Goal: Transaction & Acquisition: Purchase product/service

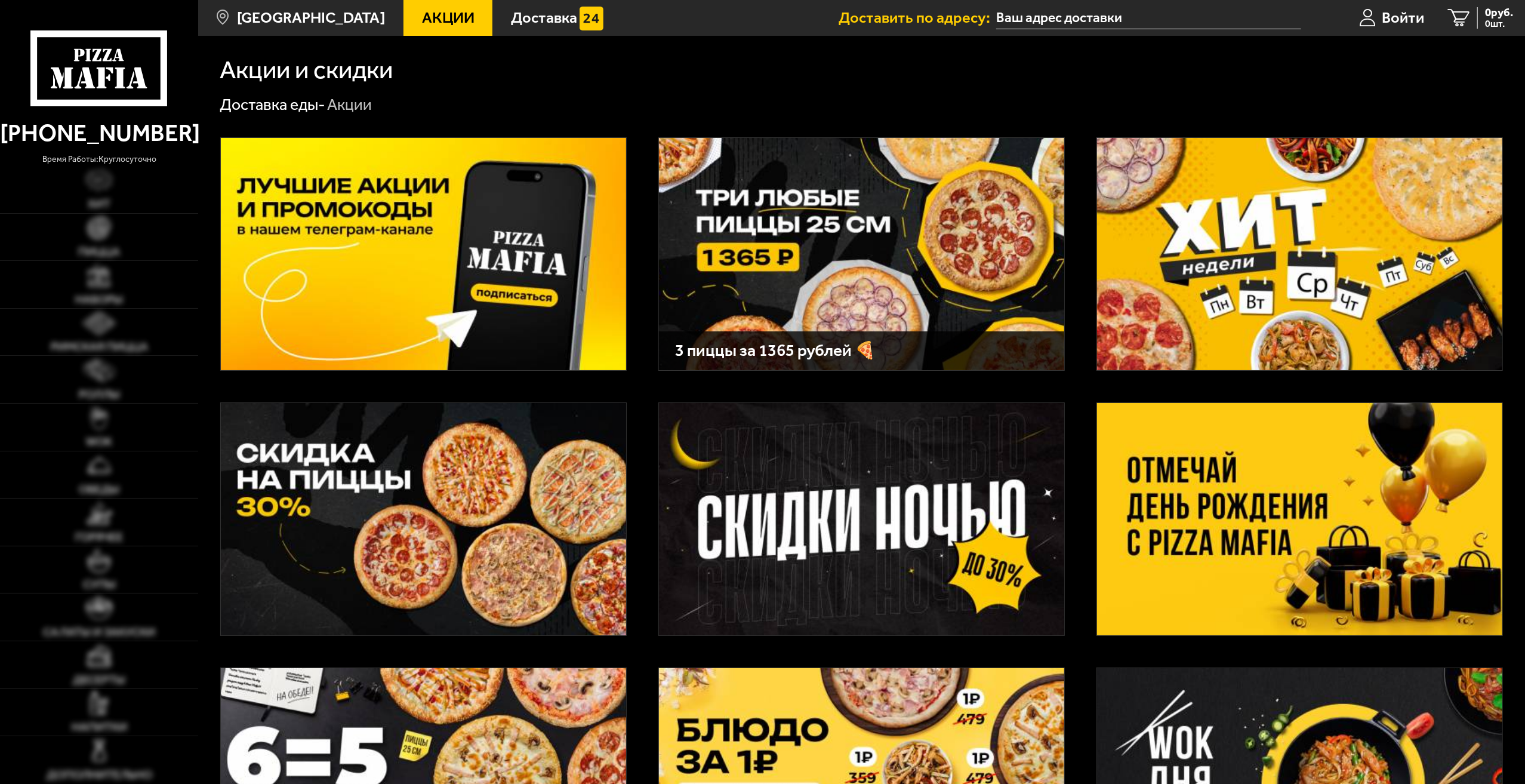
type input "[STREET_ADDRESS]"
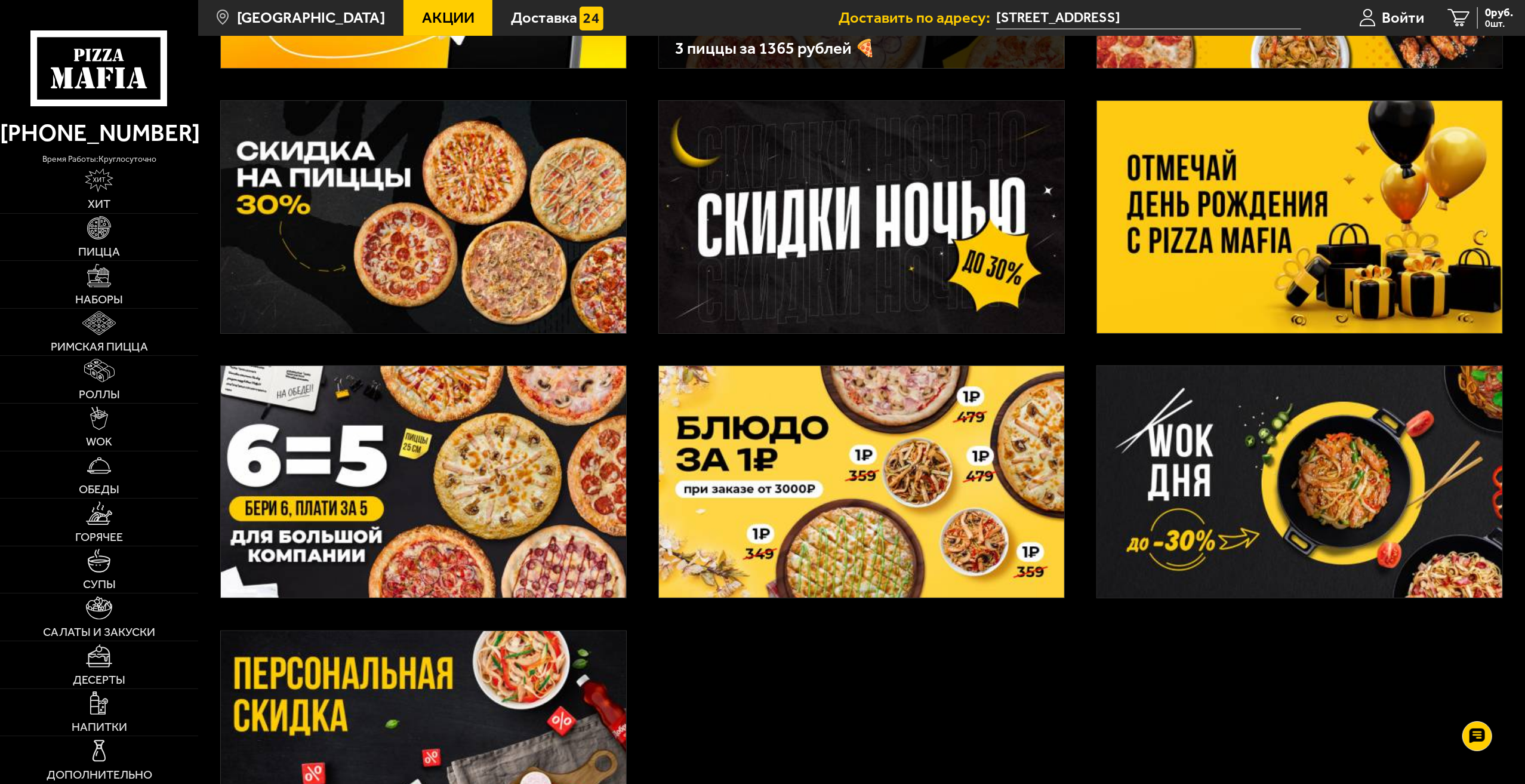
scroll to position [298, 0]
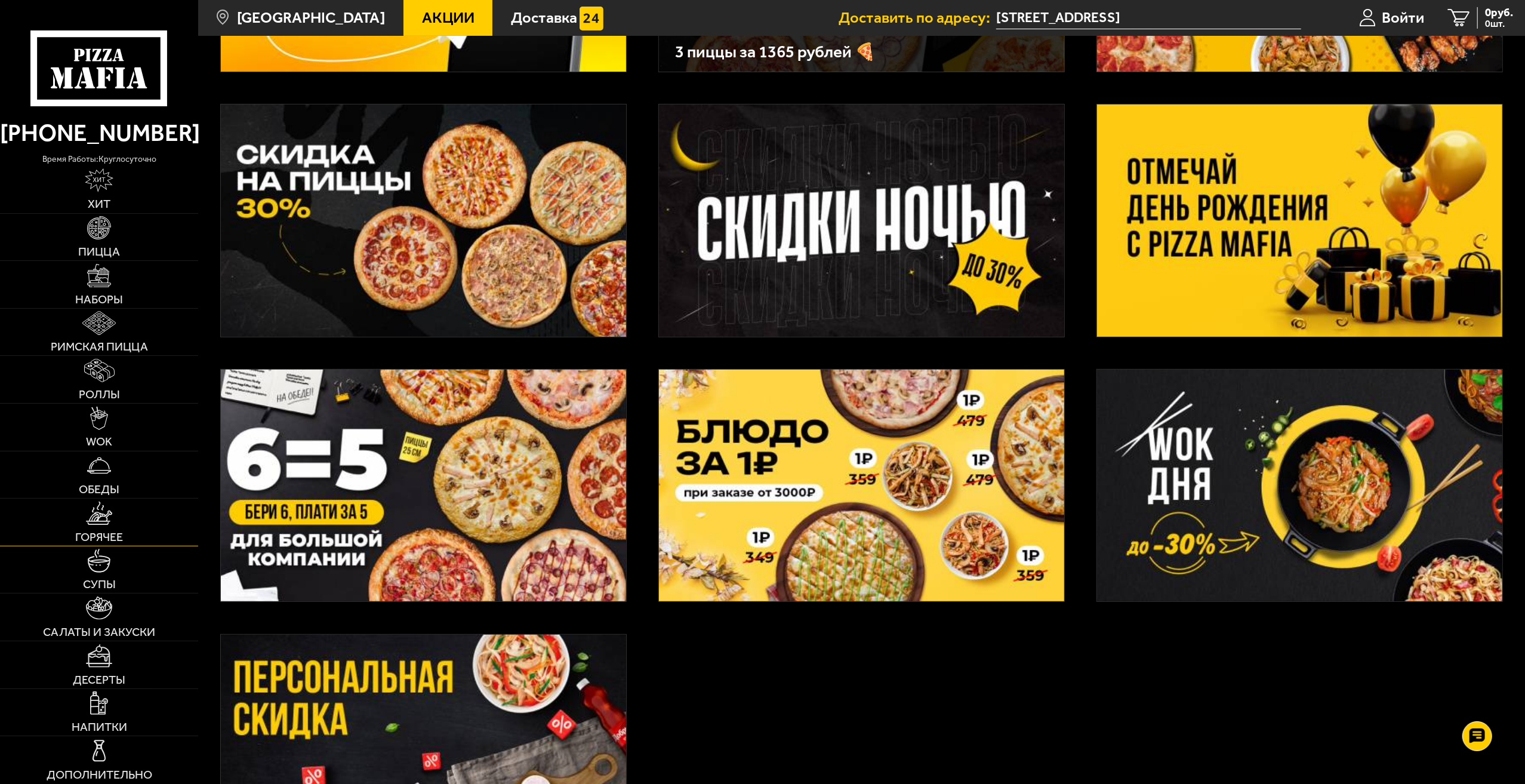
click at [111, 534] on span "Горячее" at bounding box center [99, 537] width 48 height 12
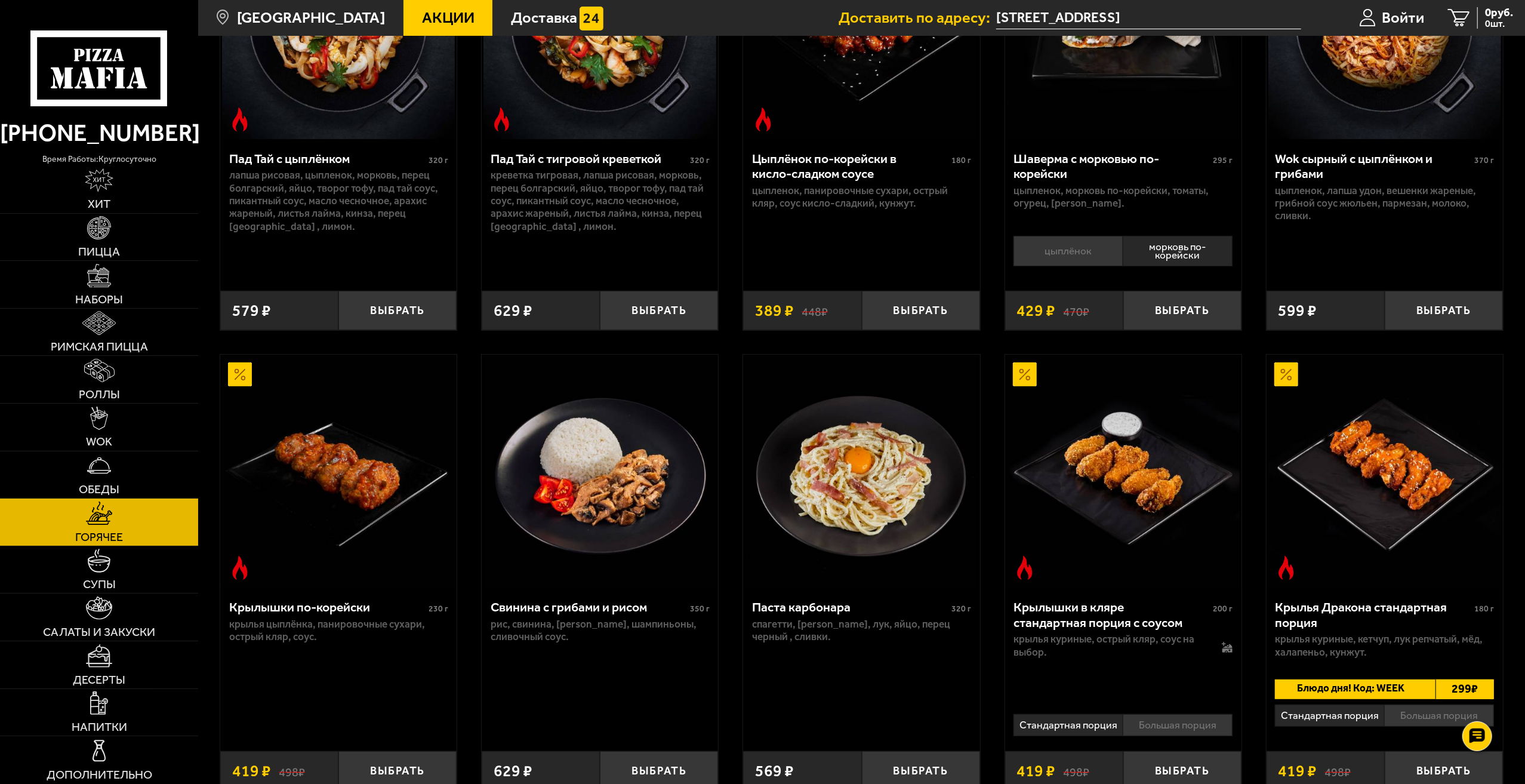
scroll to position [59, 0]
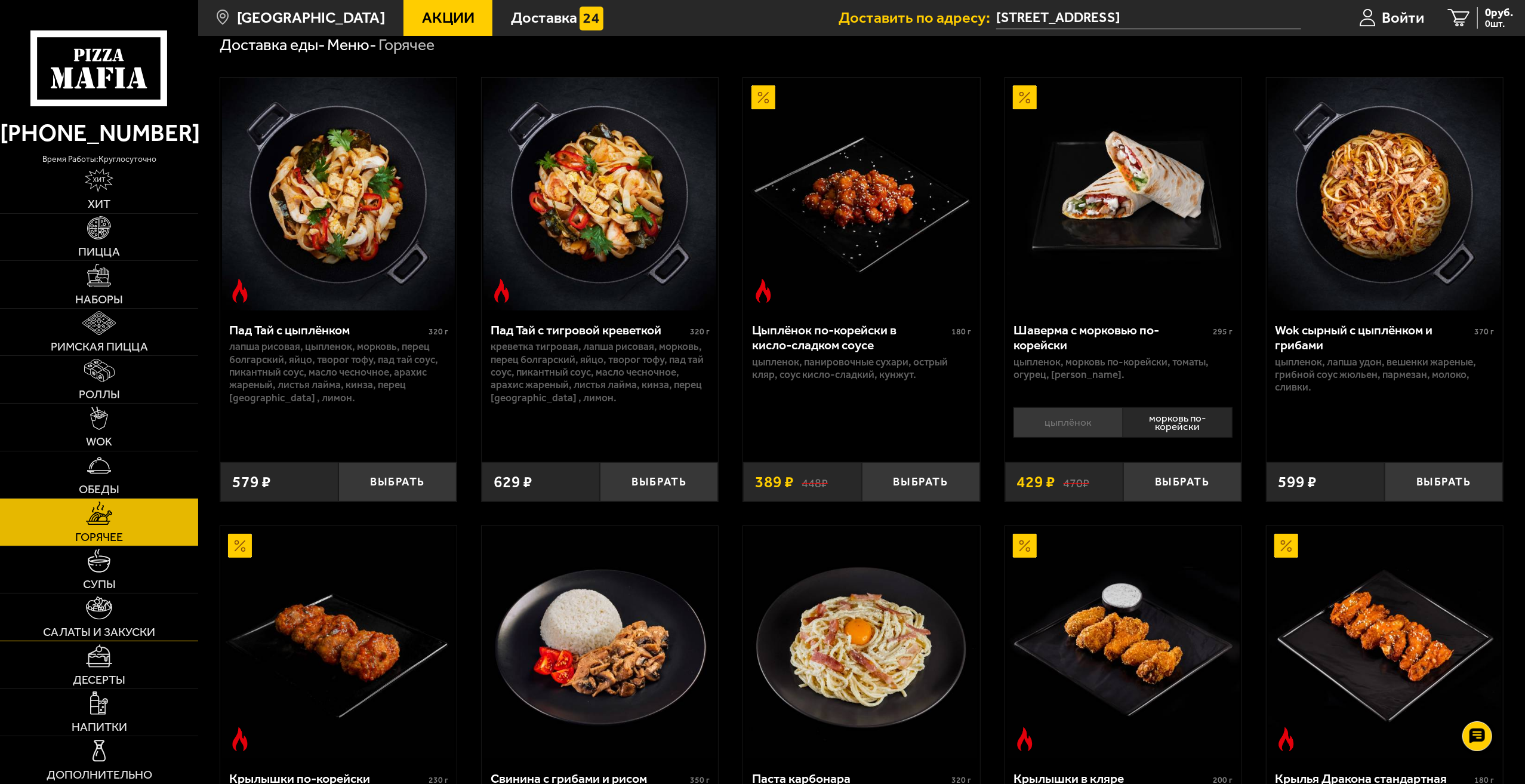
click at [104, 630] on span "Салаты и закуски" at bounding box center [99, 632] width 112 height 12
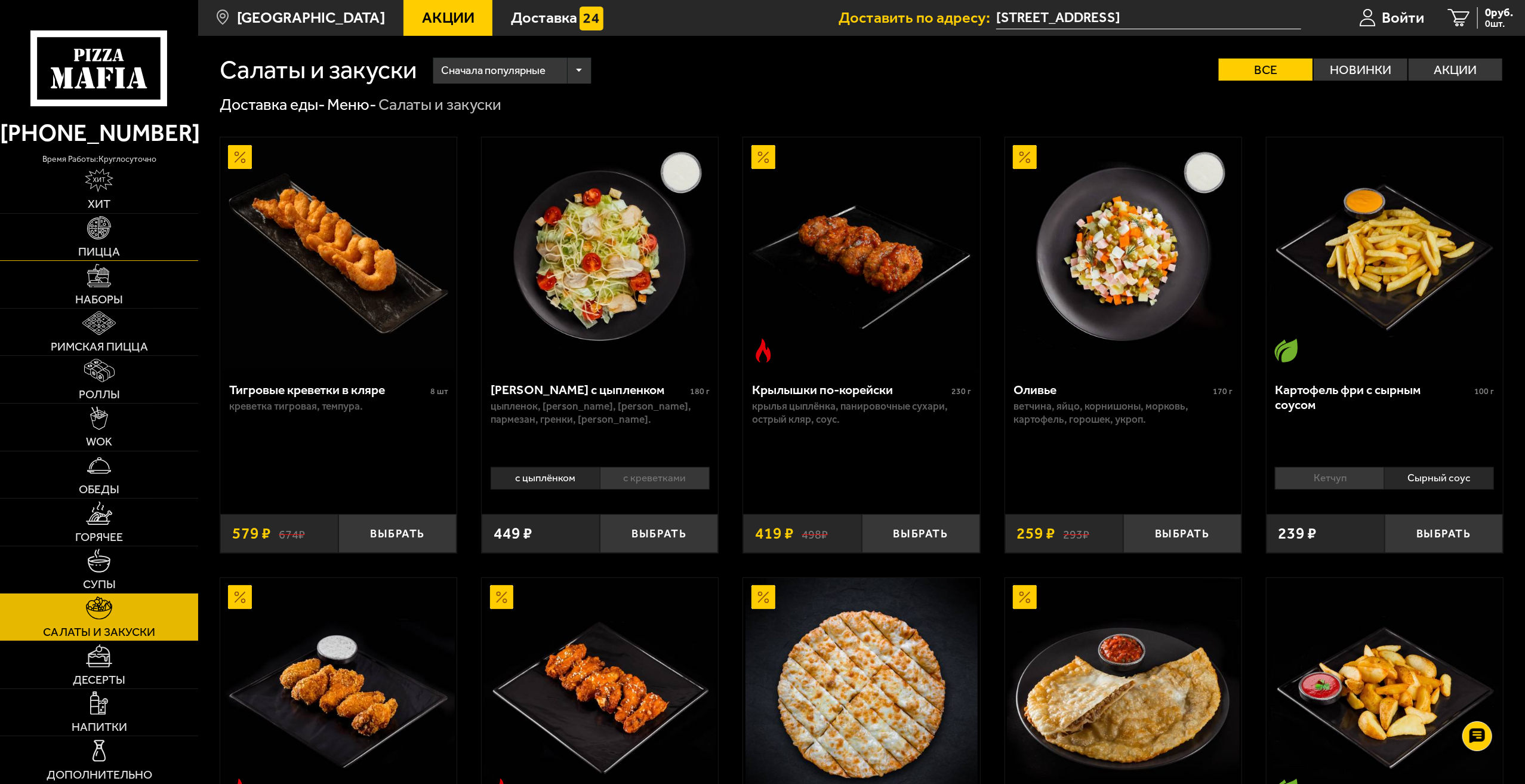
click at [111, 256] on span "Пицца" at bounding box center [99, 252] width 42 height 12
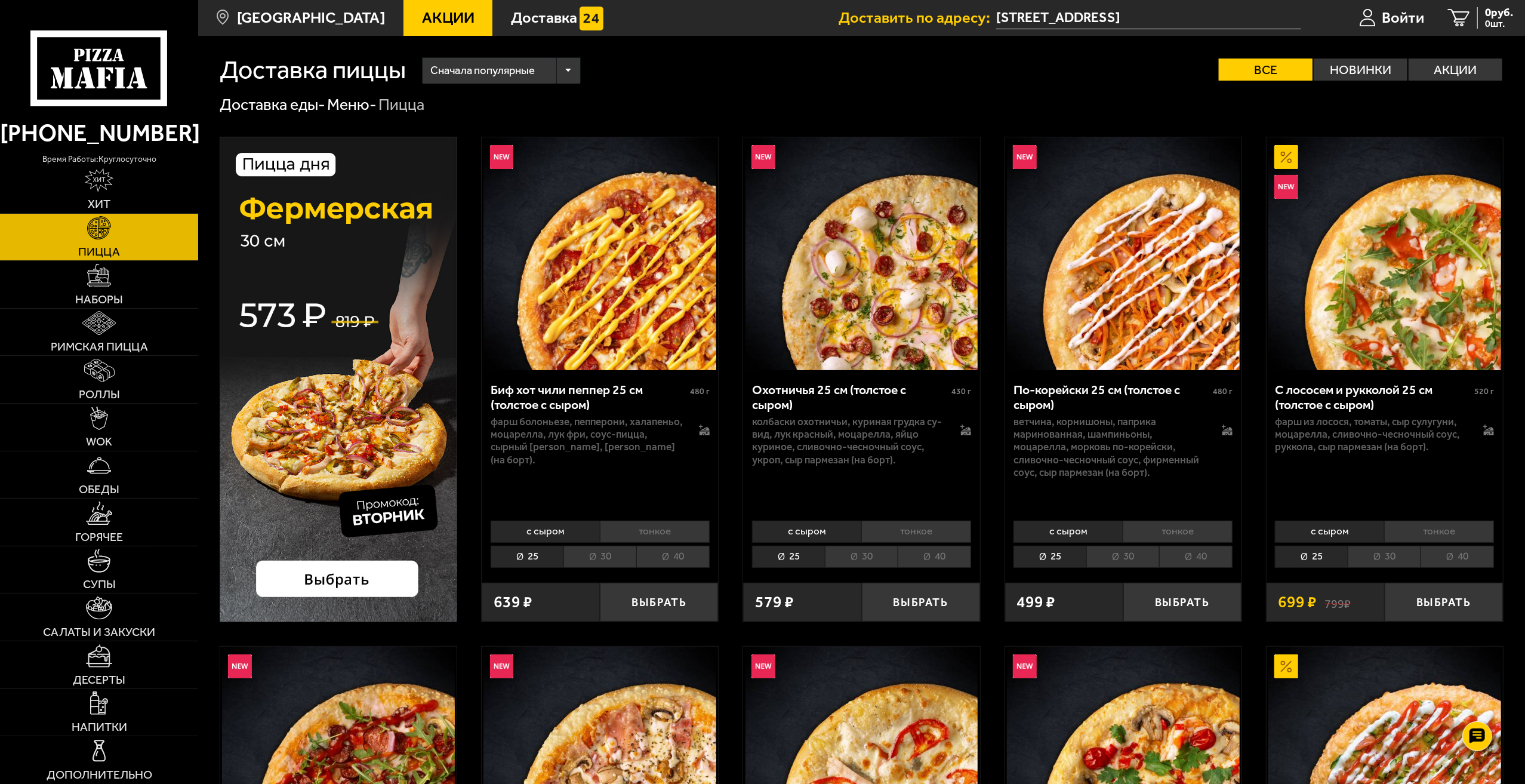
click at [436, 15] on span "Акции" at bounding box center [448, 18] width 53 height 15
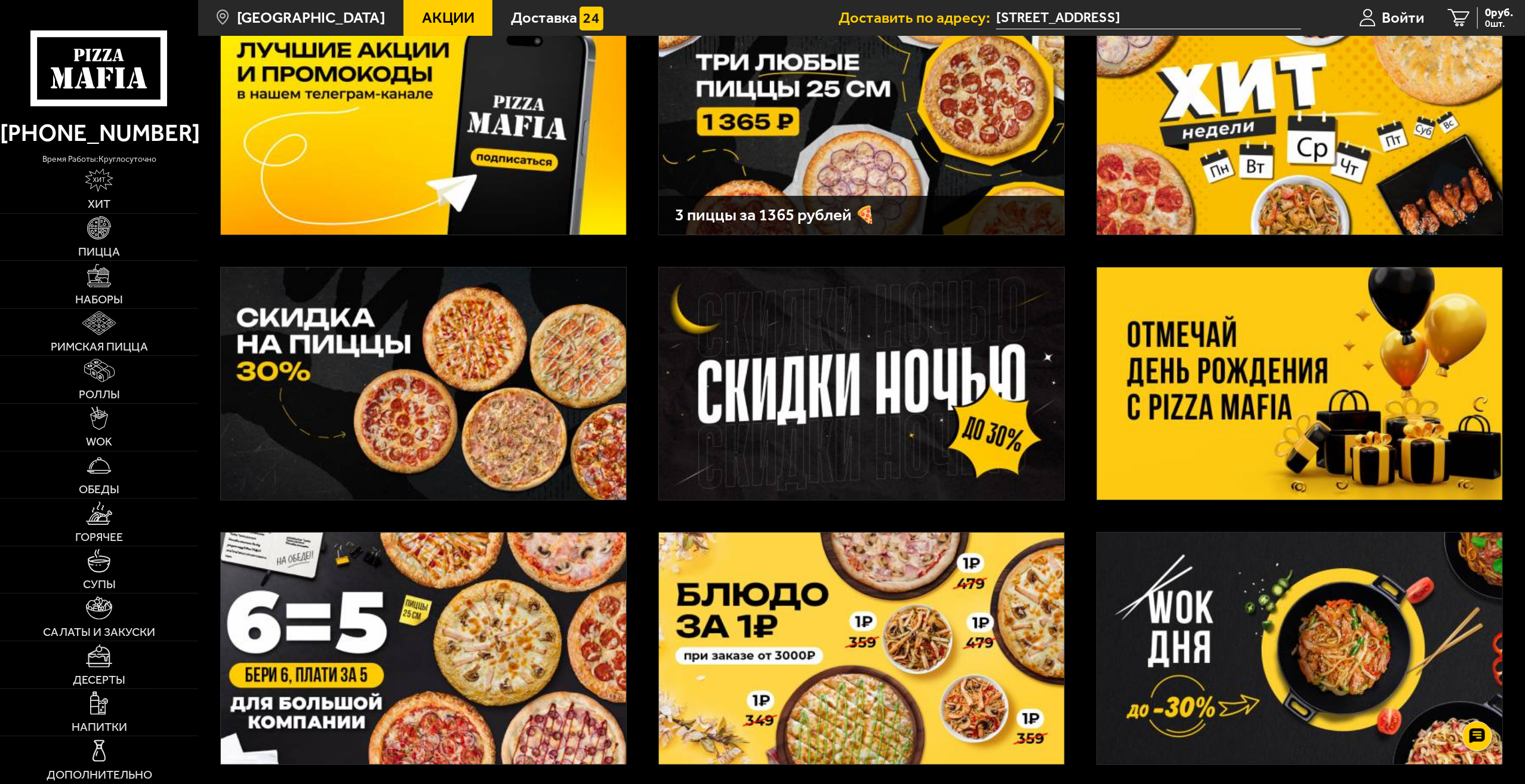
scroll to position [179, 0]
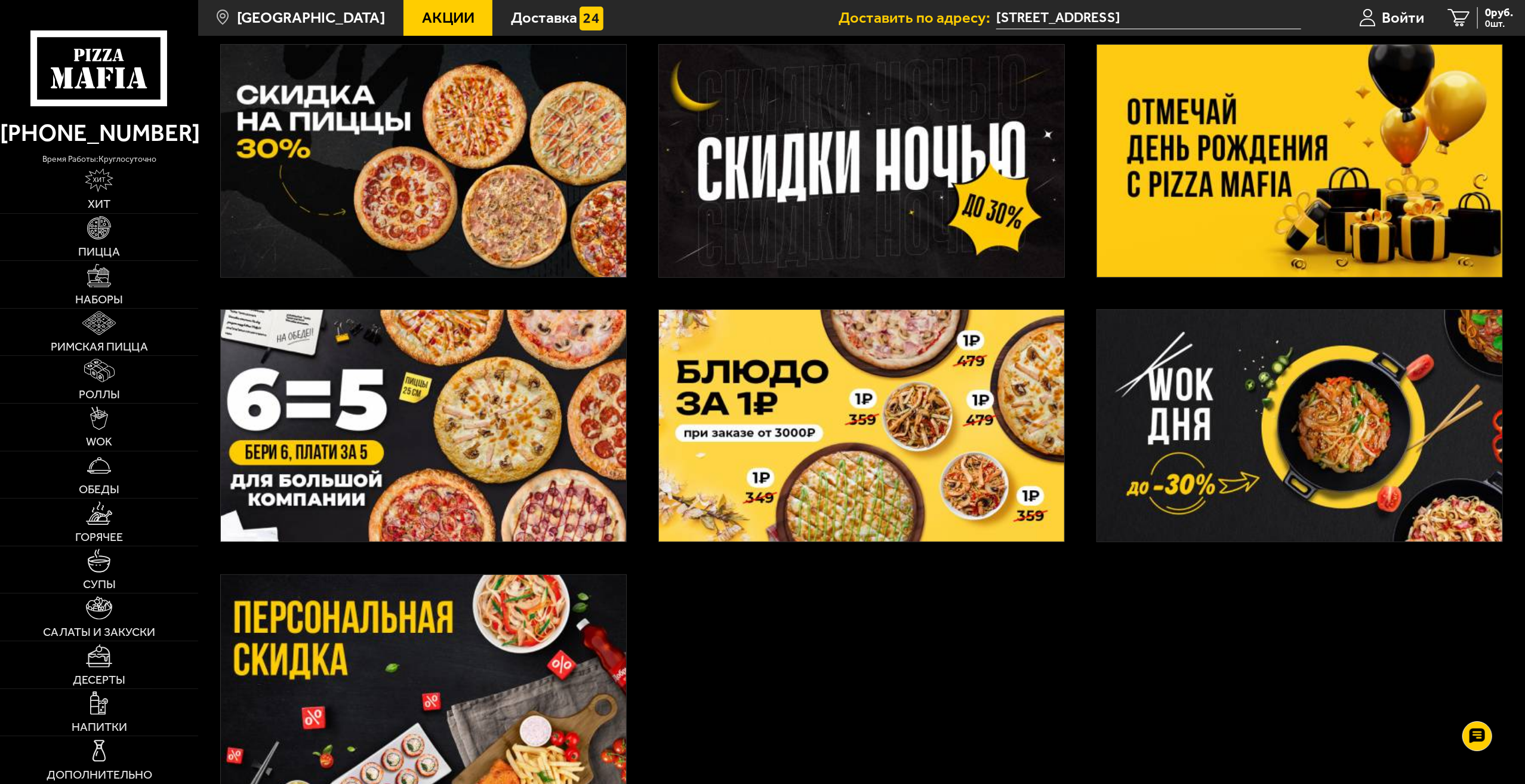
click at [447, 479] on img at bounding box center [423, 425] width 406 height 232
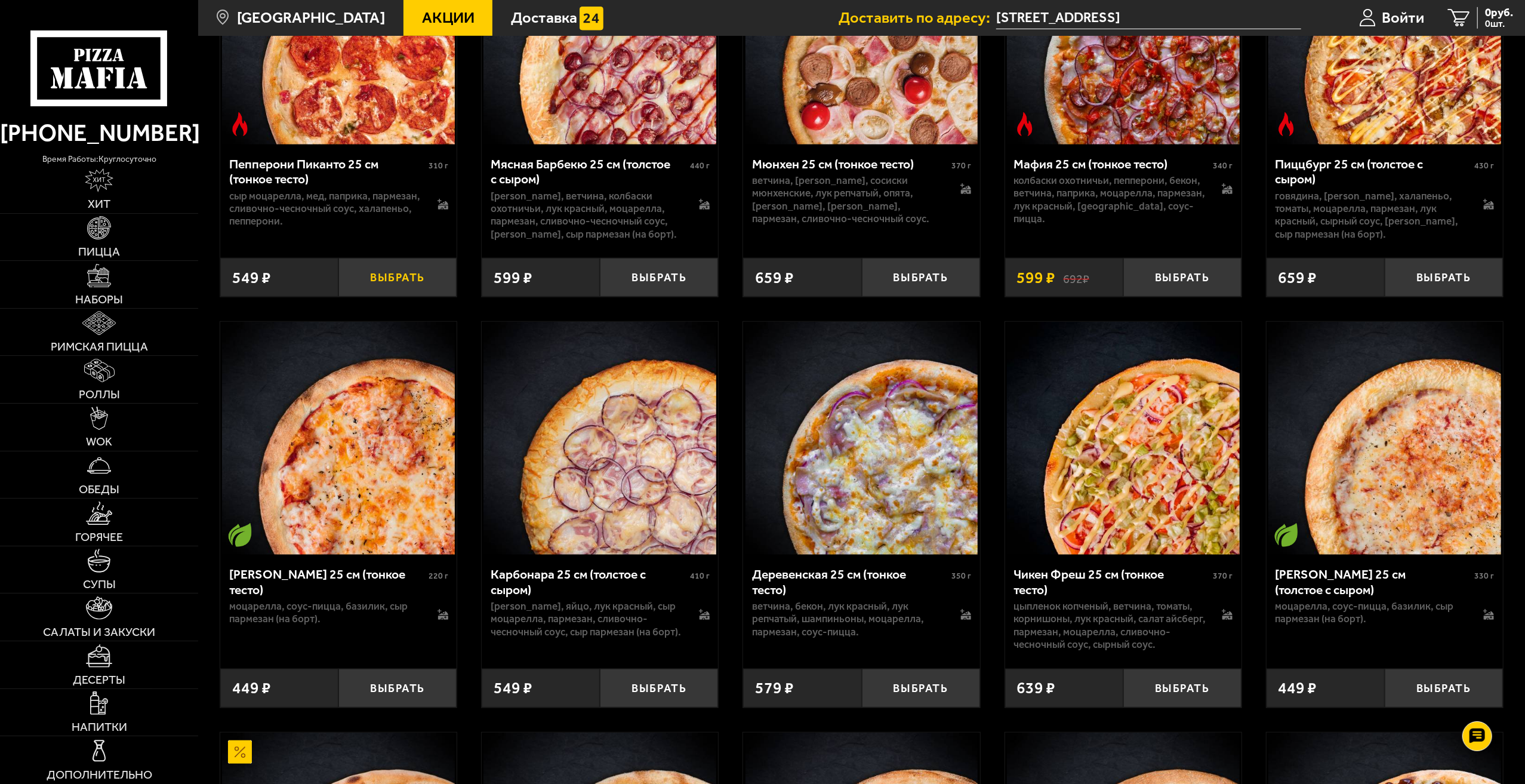
scroll to position [776, 0]
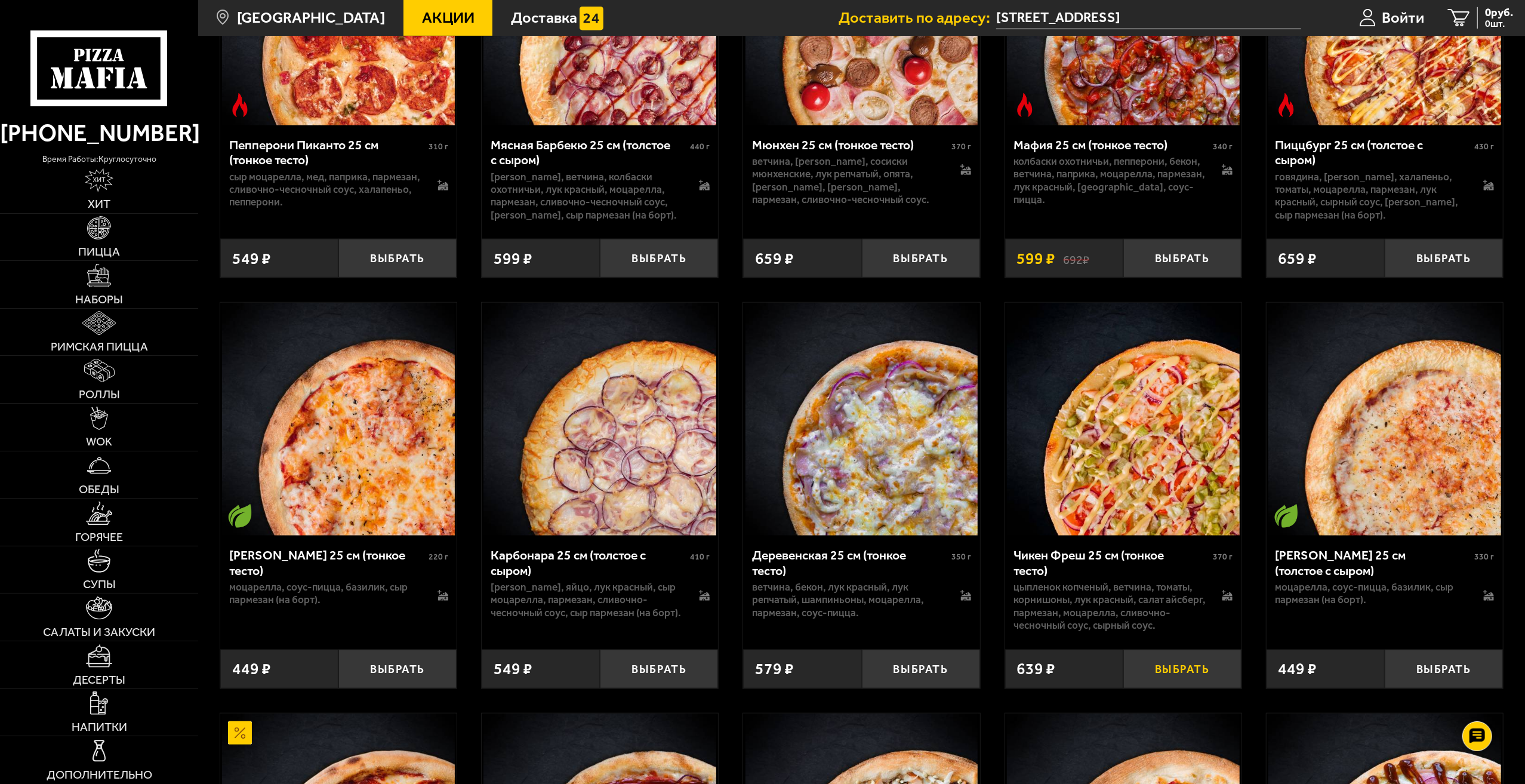
click at [1181, 688] on button "Выбрать" at bounding box center [1182, 668] width 118 height 39
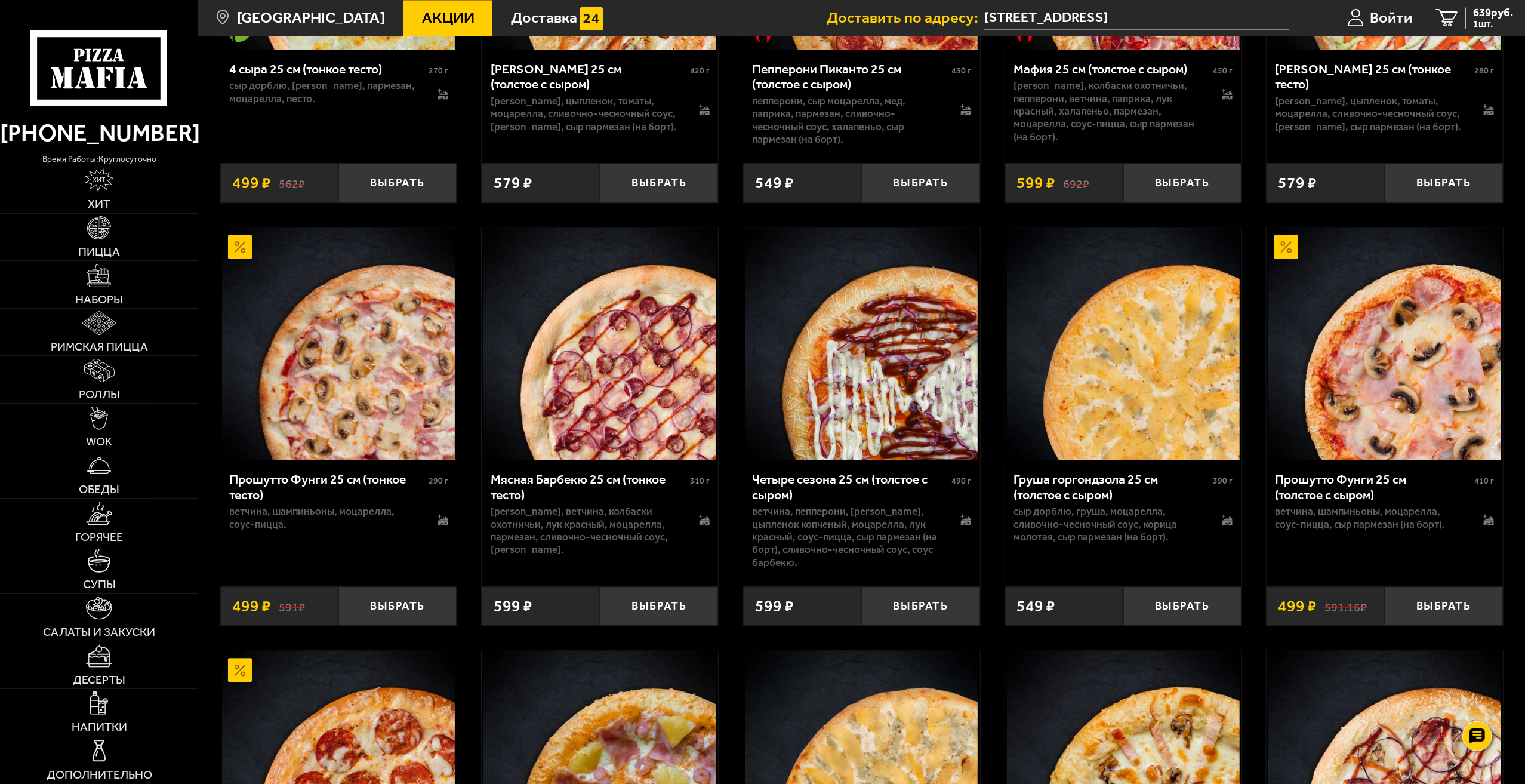
scroll to position [2507, 0]
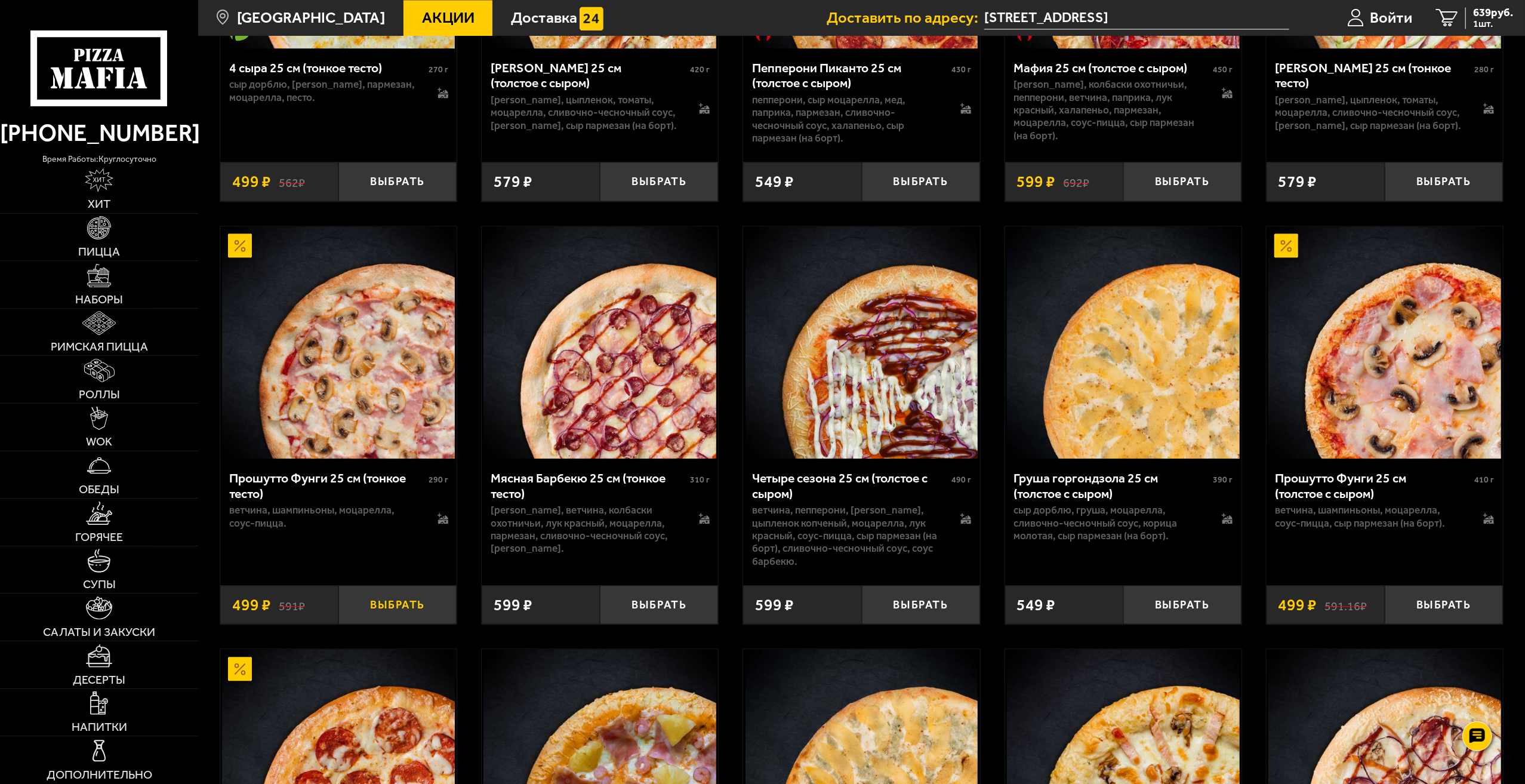
click at [395, 623] on button "Выбрать" at bounding box center [397, 604] width 118 height 39
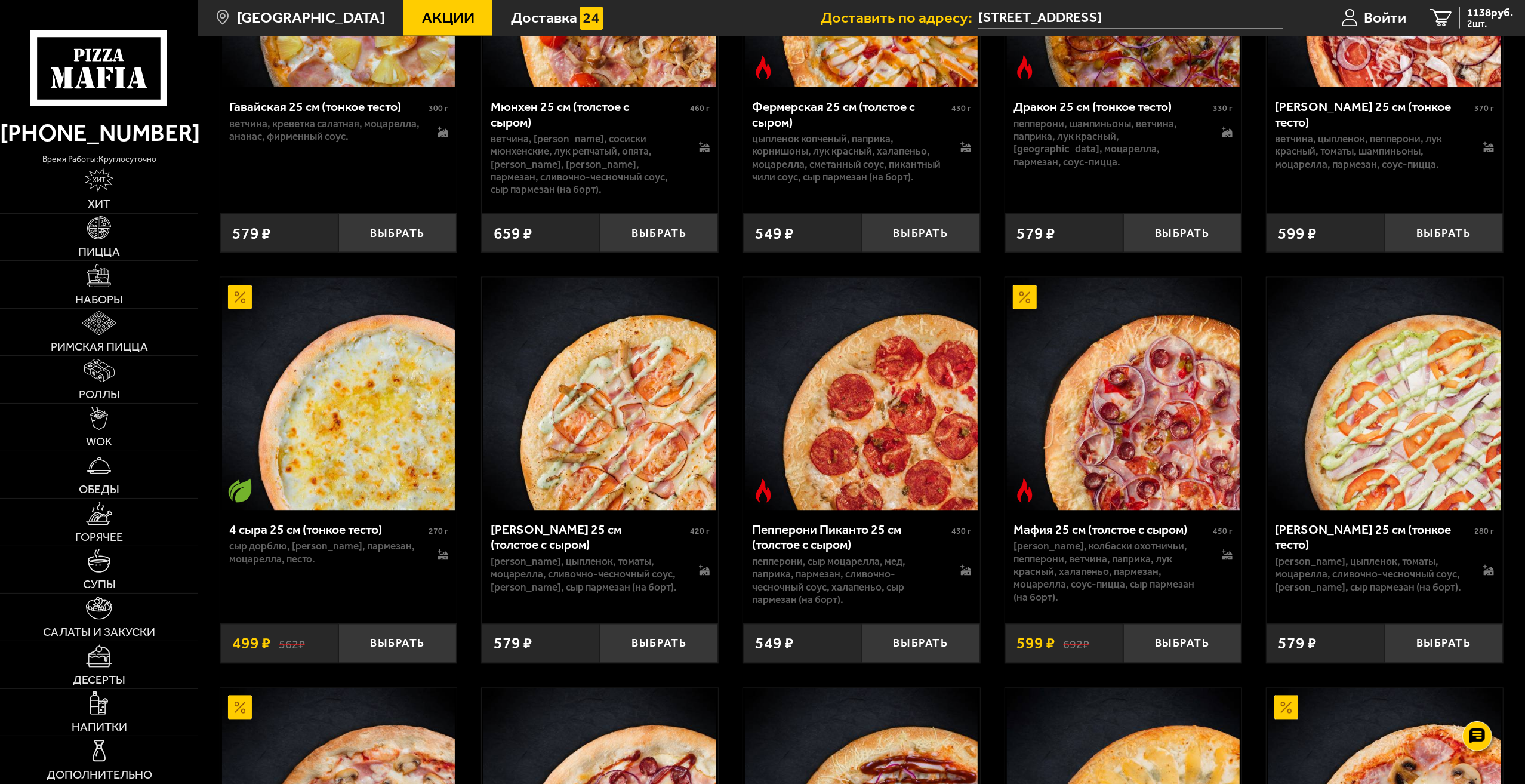
scroll to position [2029, 0]
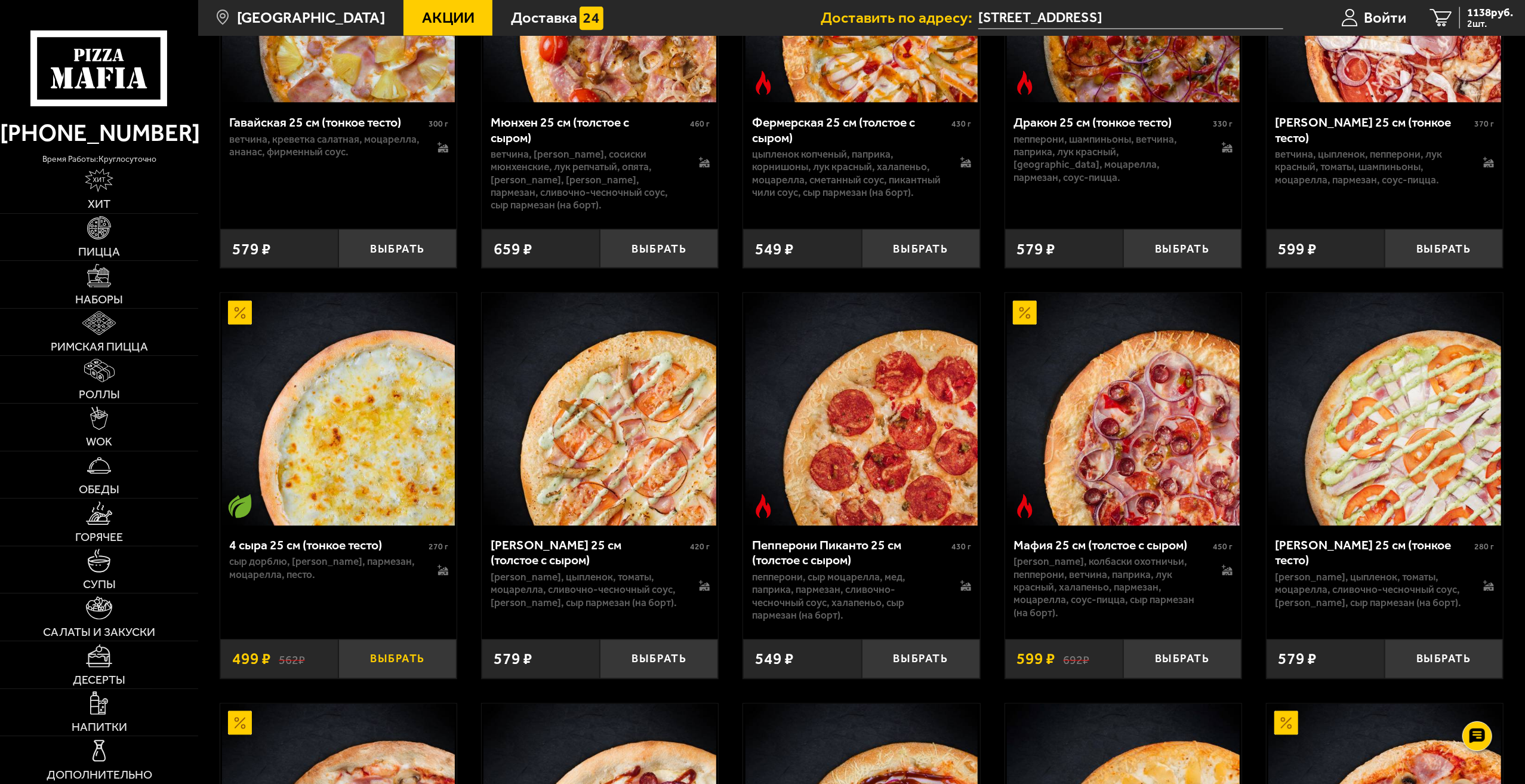
click at [383, 678] on button "Выбрать" at bounding box center [397, 659] width 118 height 39
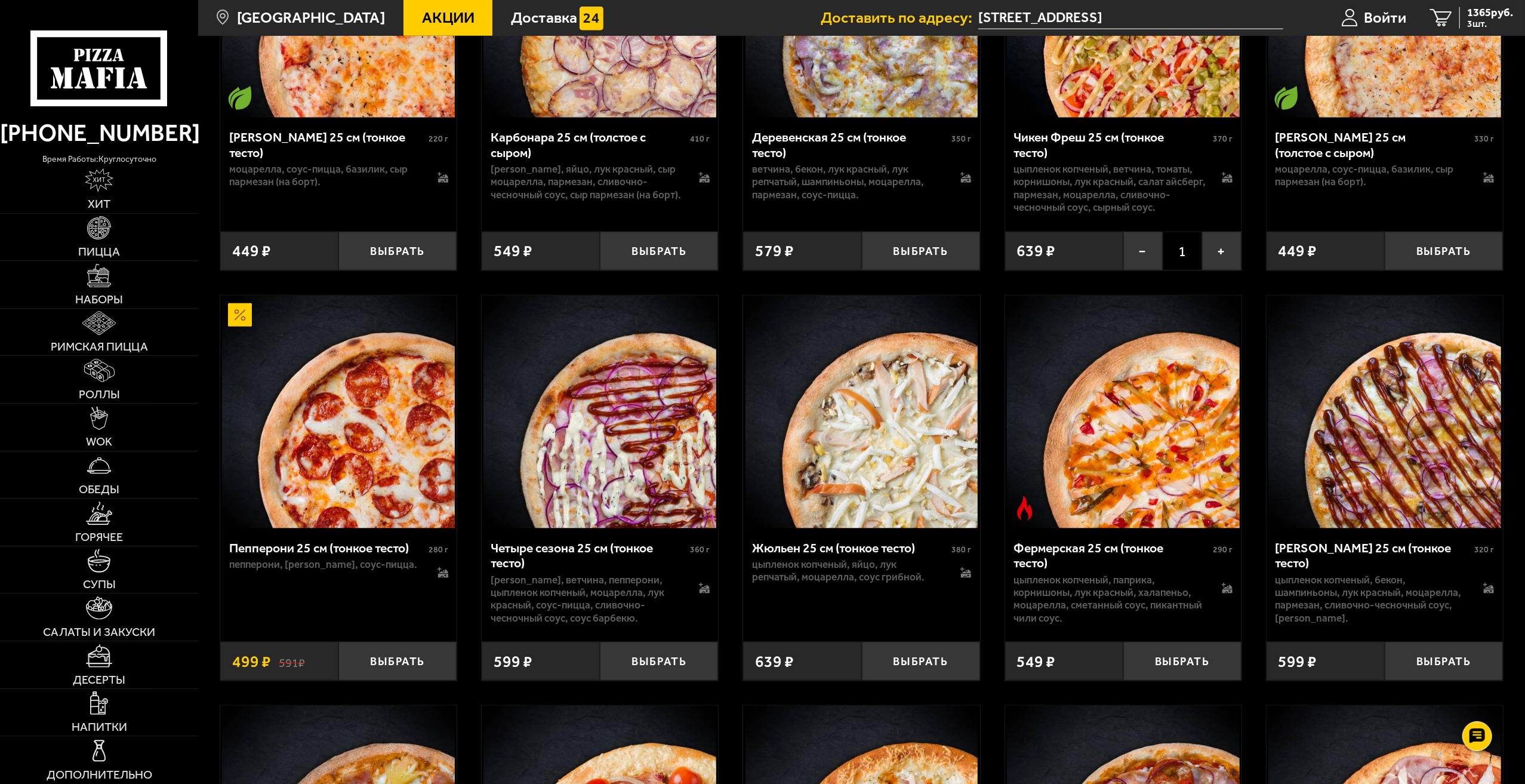
scroll to position [1134, 0]
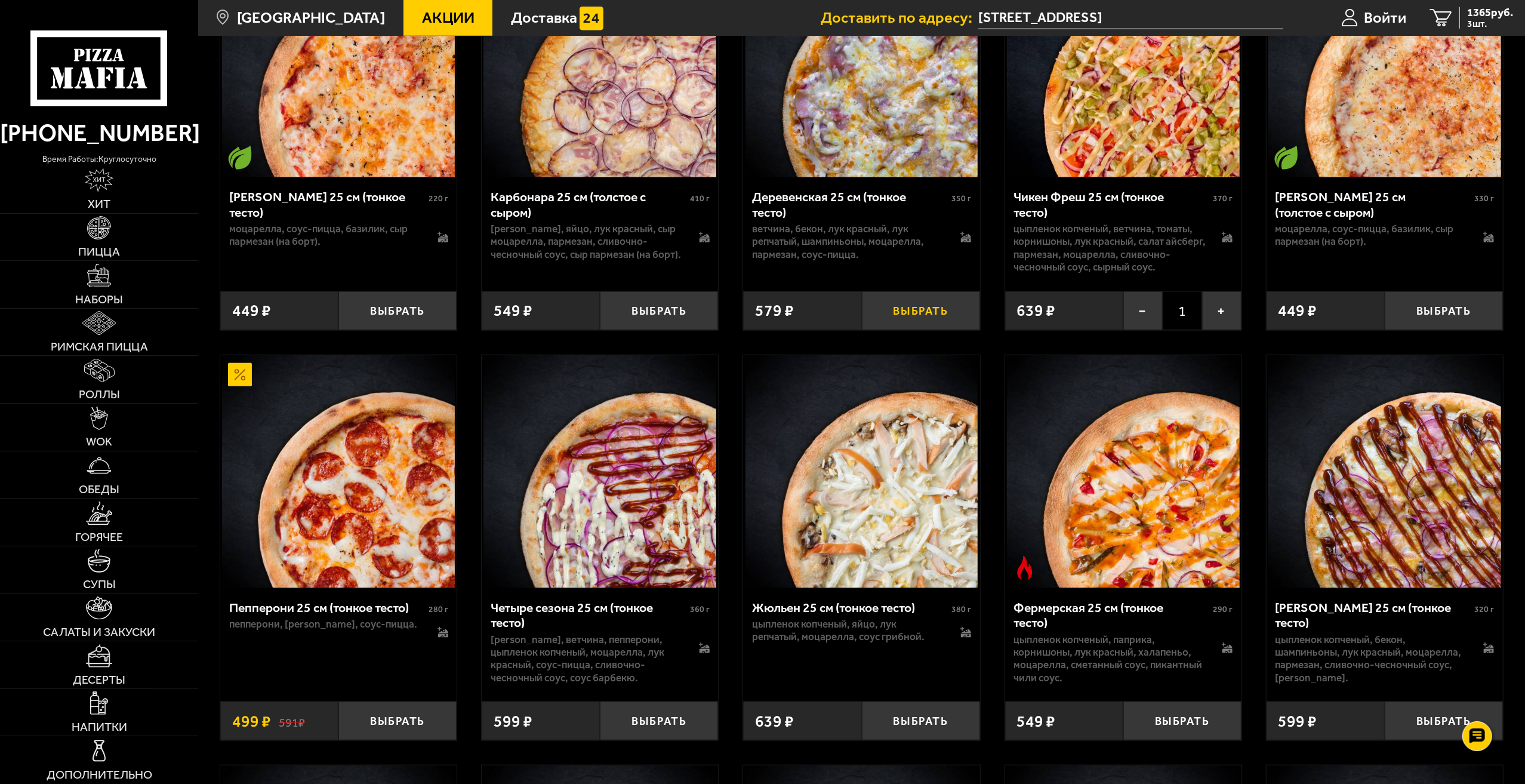
click at [907, 330] on button "Выбрать" at bounding box center [921, 310] width 118 height 39
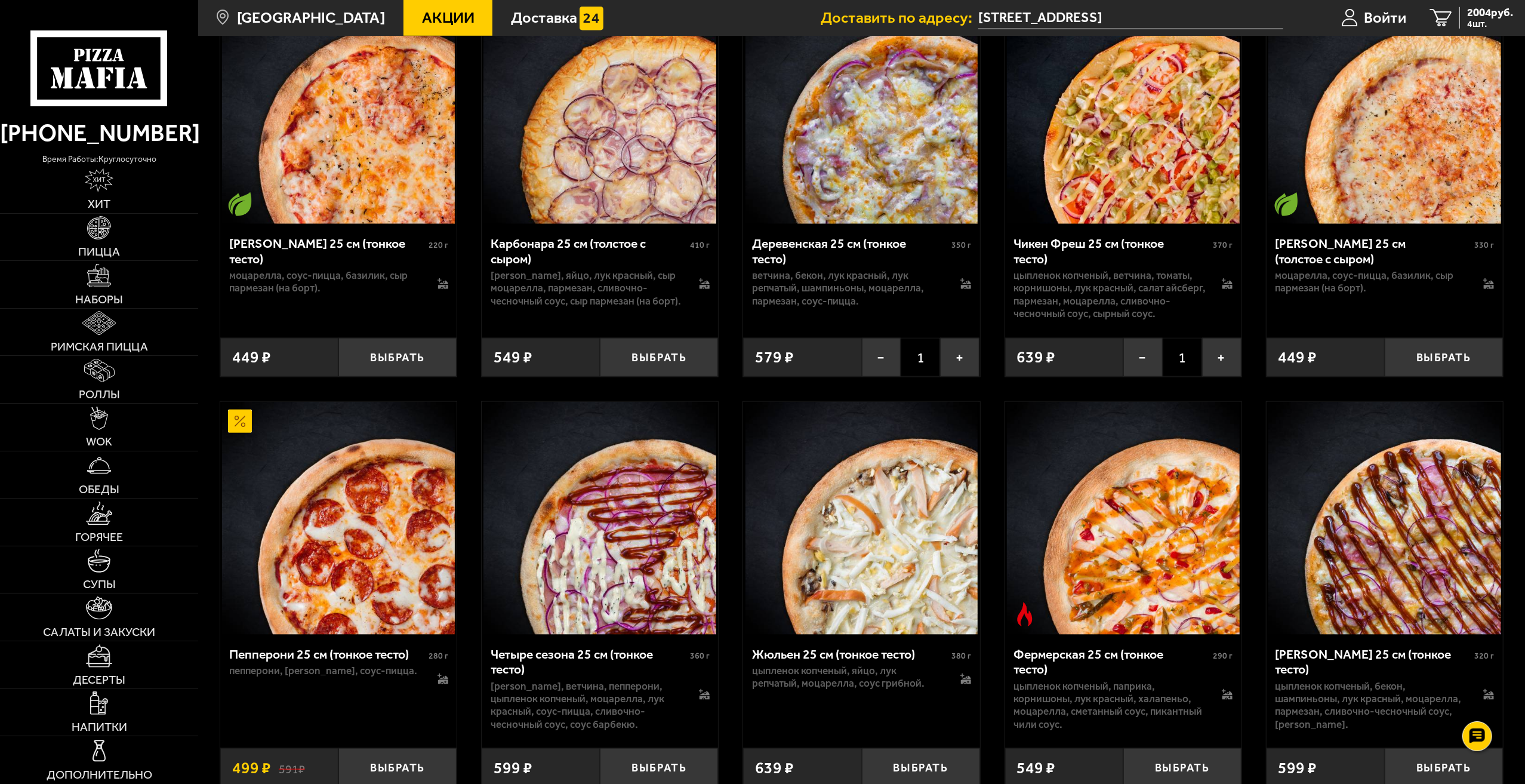
scroll to position [1014, 0]
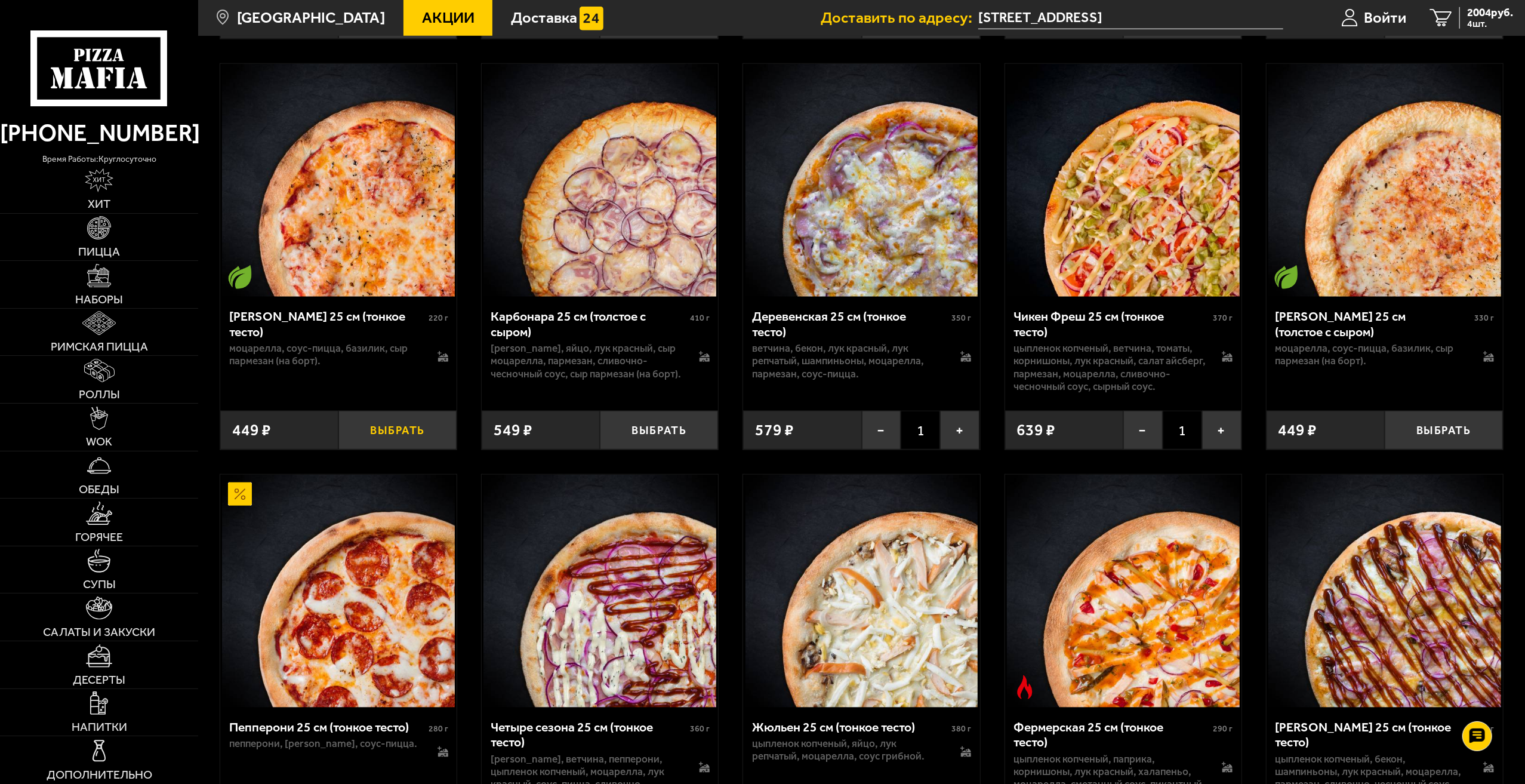
click at [399, 450] on button "Выбрать" at bounding box center [397, 430] width 118 height 39
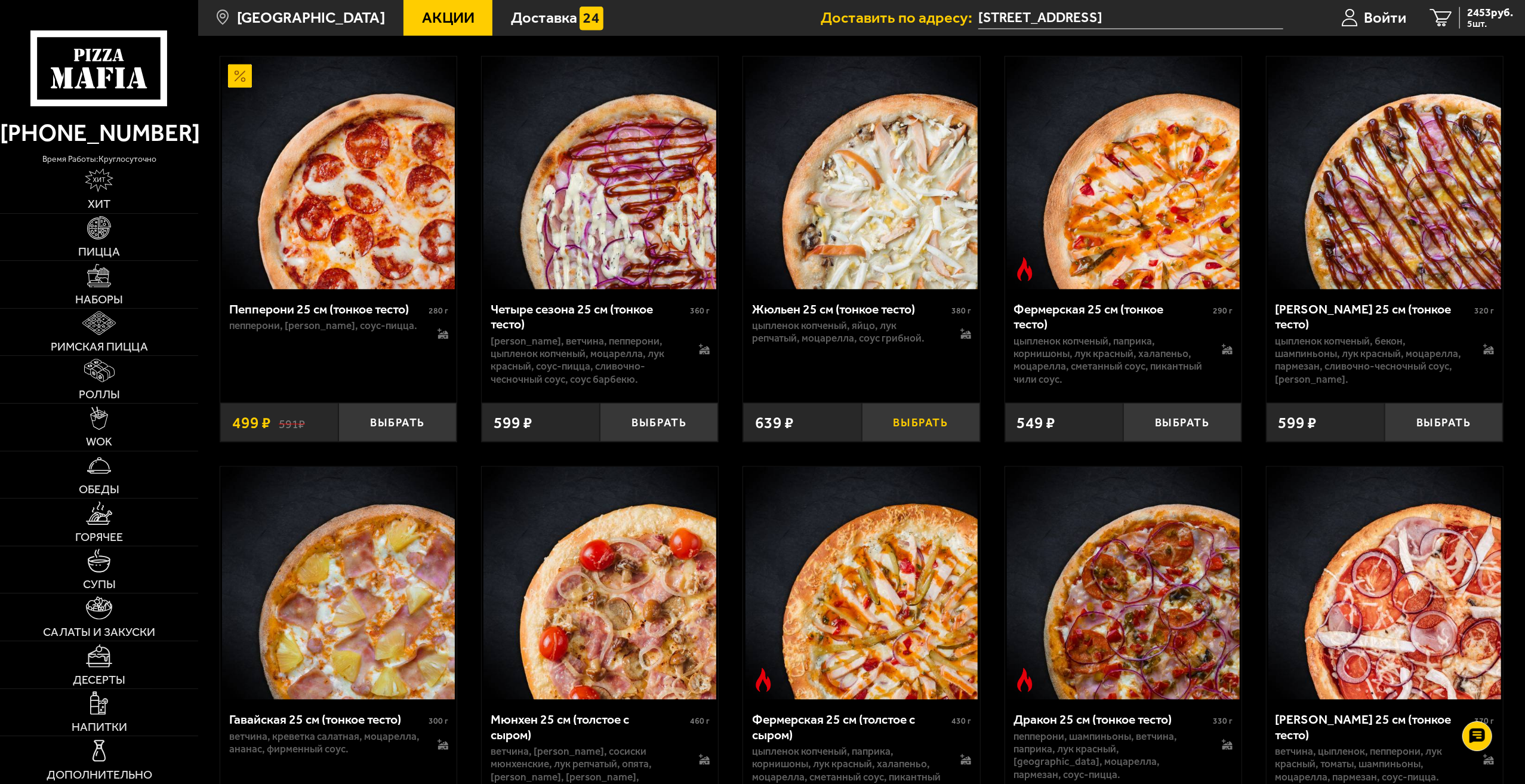
scroll to position [1432, 0]
click at [1193, 442] on button "Выбрать" at bounding box center [1182, 422] width 118 height 39
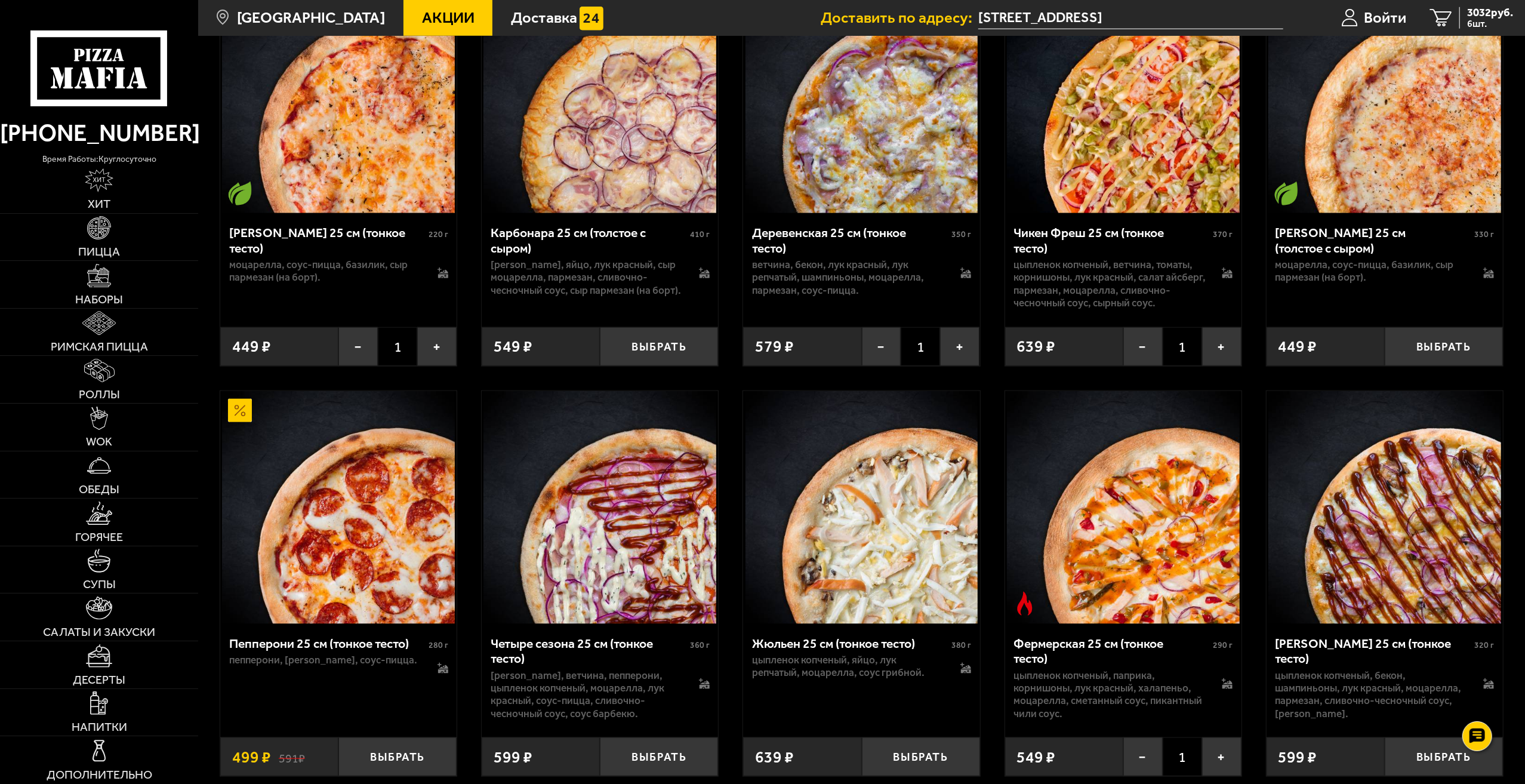
scroll to position [1074, 0]
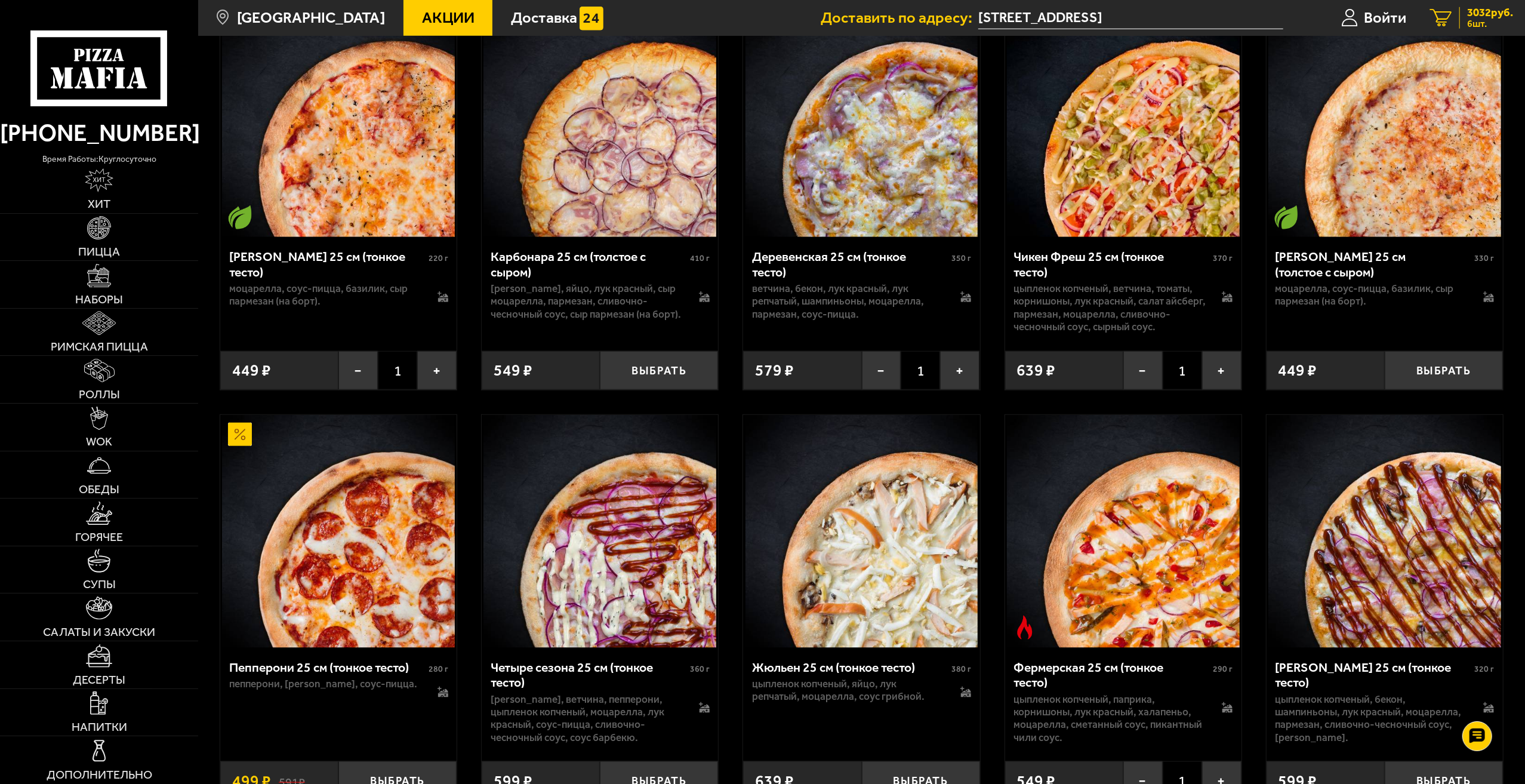
click at [1467, 27] on span "6 шт." at bounding box center [1490, 23] width 46 height 10
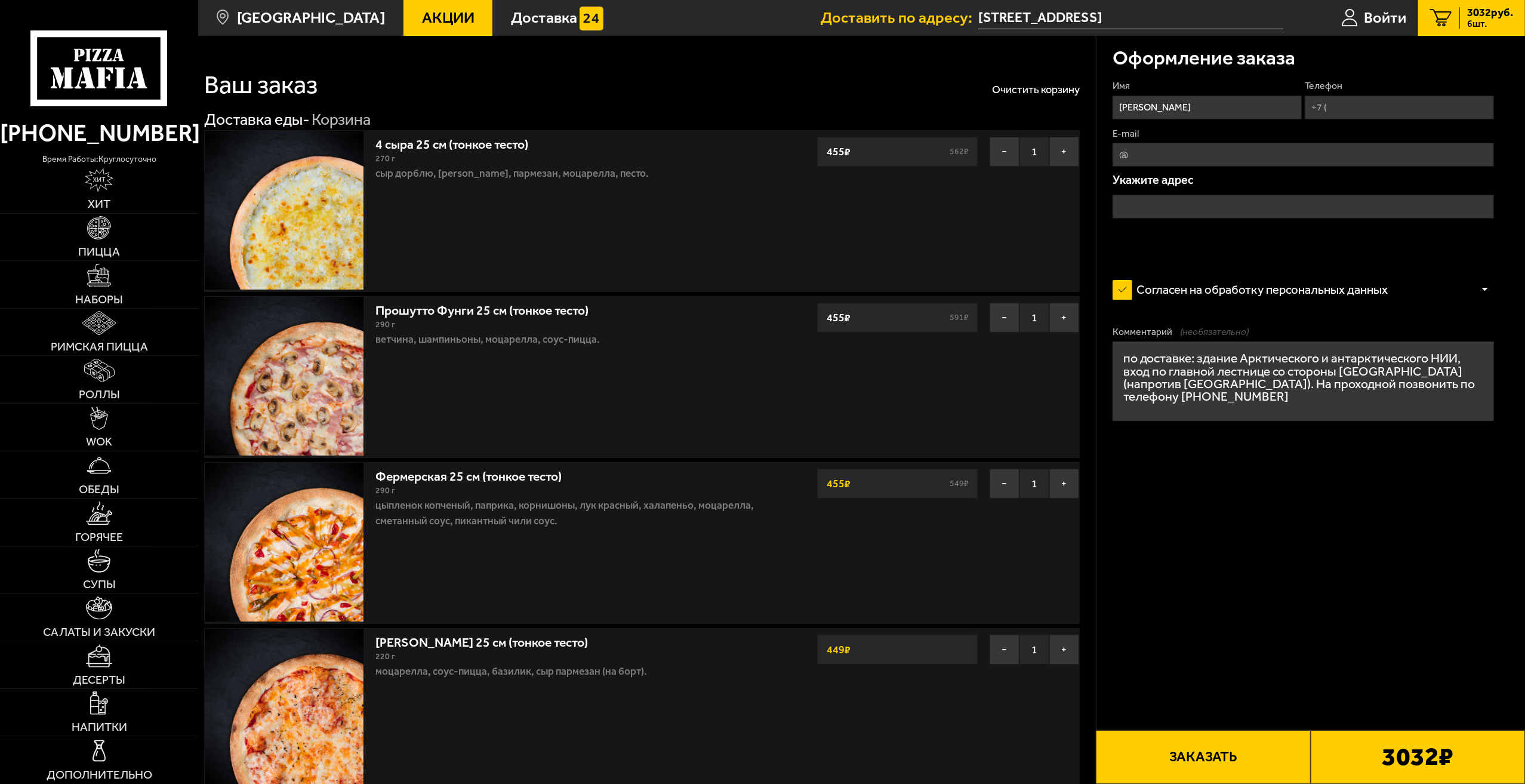
type input "[STREET_ADDRESS]"
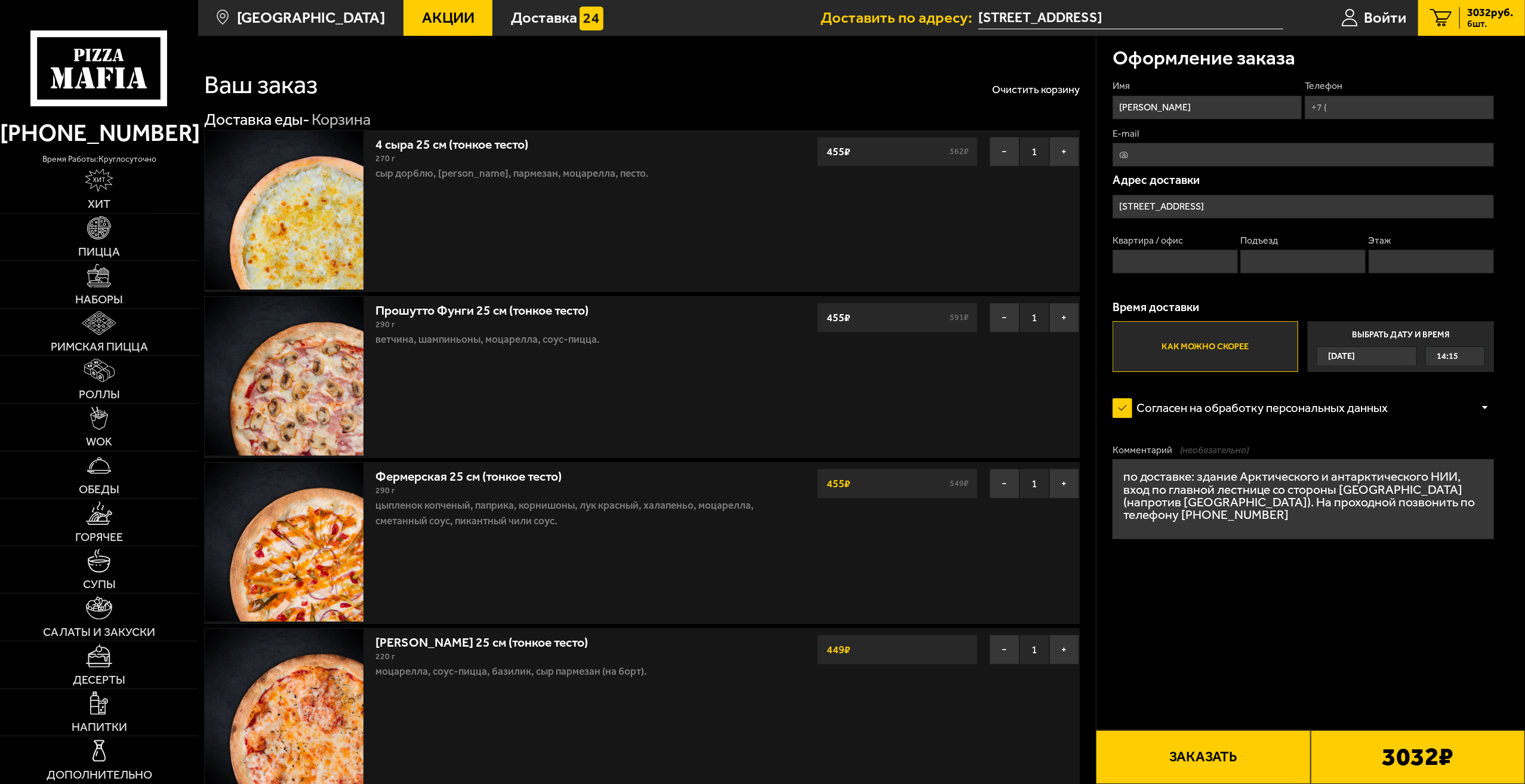
click at [1336, 111] on input "Телефон" at bounding box center [1400, 107] width 189 height 24
type input "[PHONE_NUMBER]"
click at [1184, 261] on input "Квартира / офис" at bounding box center [1175, 261] width 125 height 24
click at [1458, 359] on span "14:15" at bounding box center [1447, 356] width 21 height 18
click at [0, 0] on input "Выбрать дату и время [DATE] 14:15" at bounding box center [0, 0] width 0 height 0
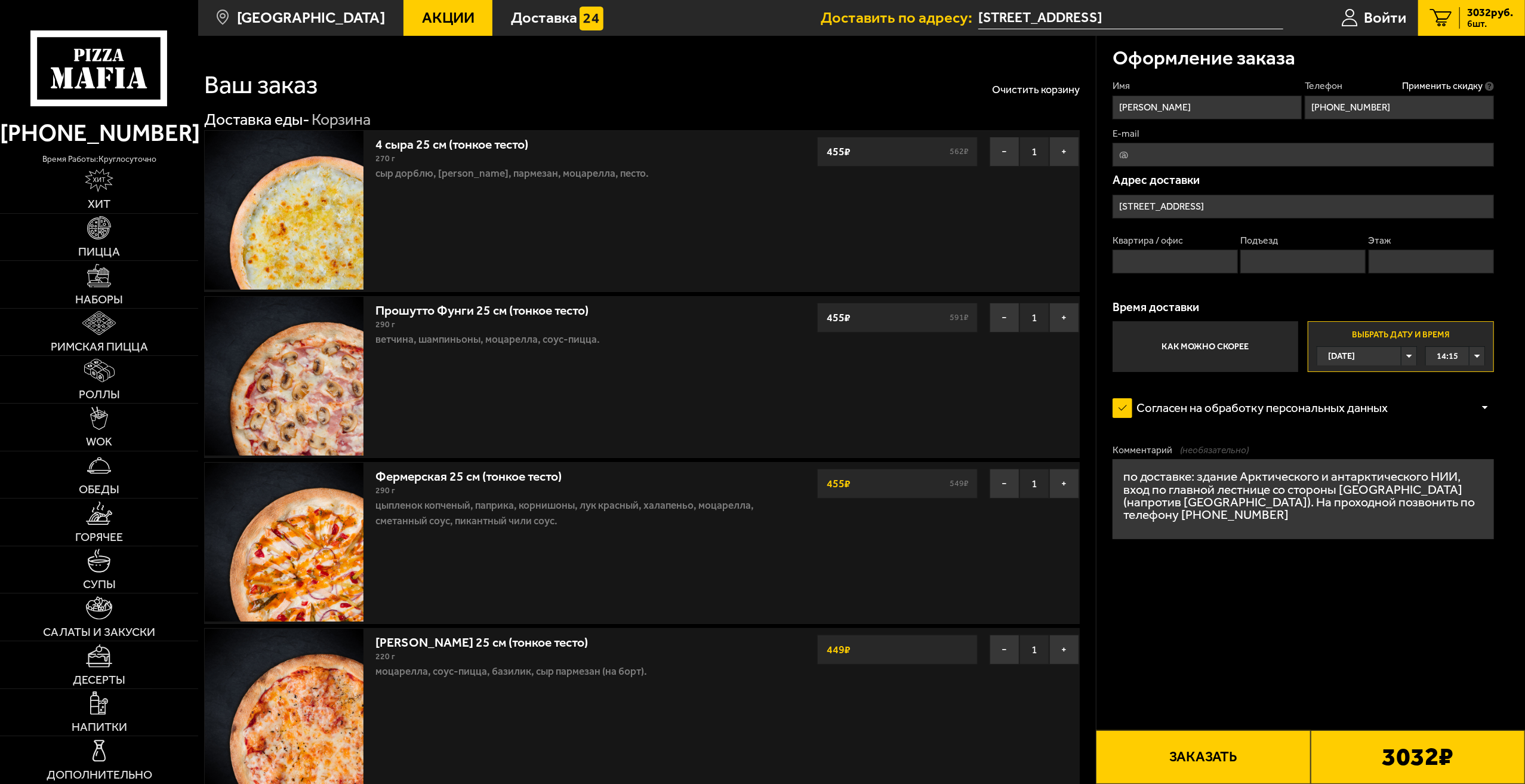
click at [1480, 357] on div "14:15" at bounding box center [1455, 356] width 59 height 18
click at [1460, 412] on li "14:45" at bounding box center [1455, 414] width 58 height 20
click at [99, 630] on span "Салаты и закуски" at bounding box center [99, 632] width 112 height 12
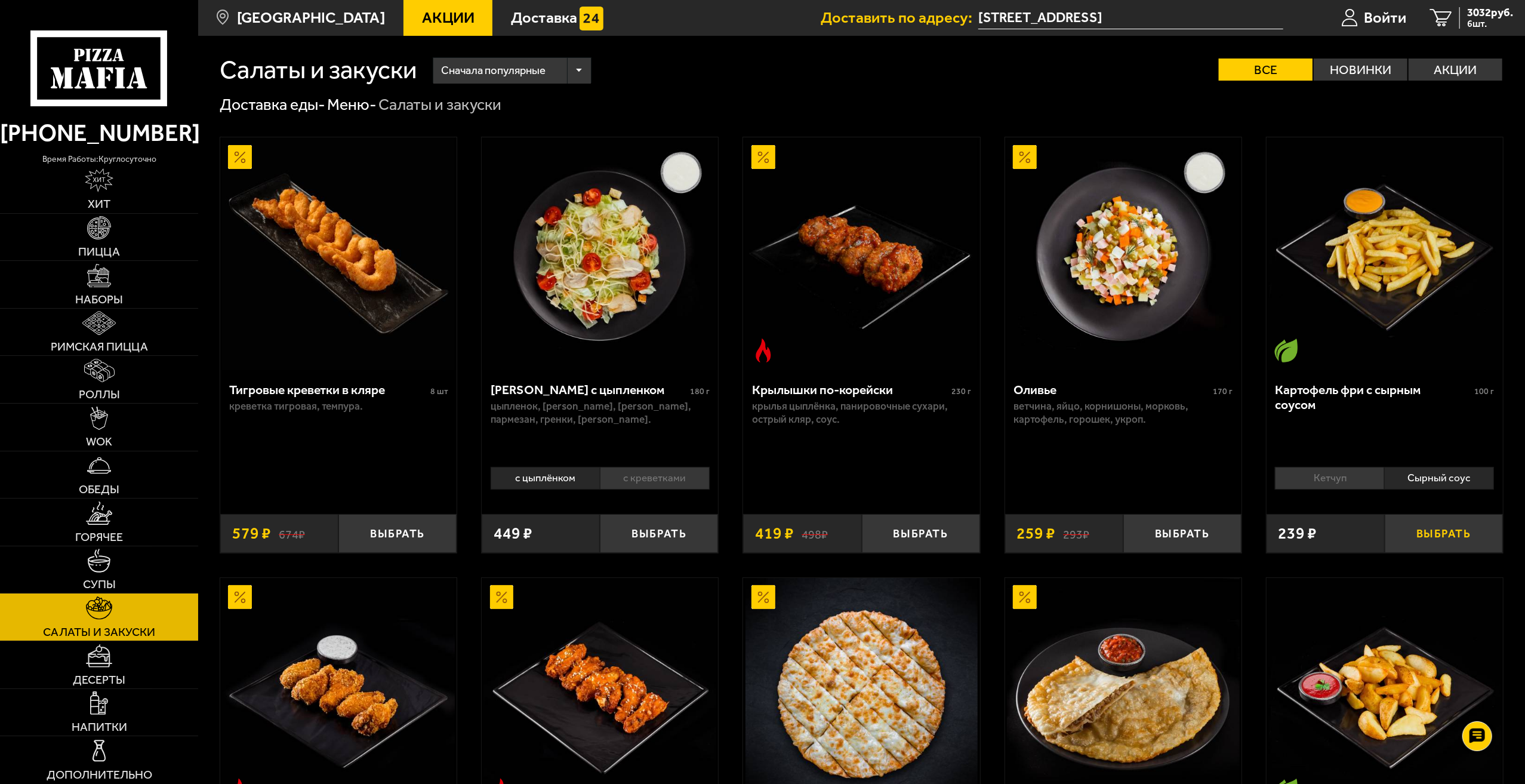
click at [1464, 541] on button "Выбрать" at bounding box center [1444, 533] width 118 height 39
click at [1483, 530] on button "+" at bounding box center [1483, 533] width 40 height 39
click at [1478, 21] on span "10 шт." at bounding box center [1490, 23] width 46 height 10
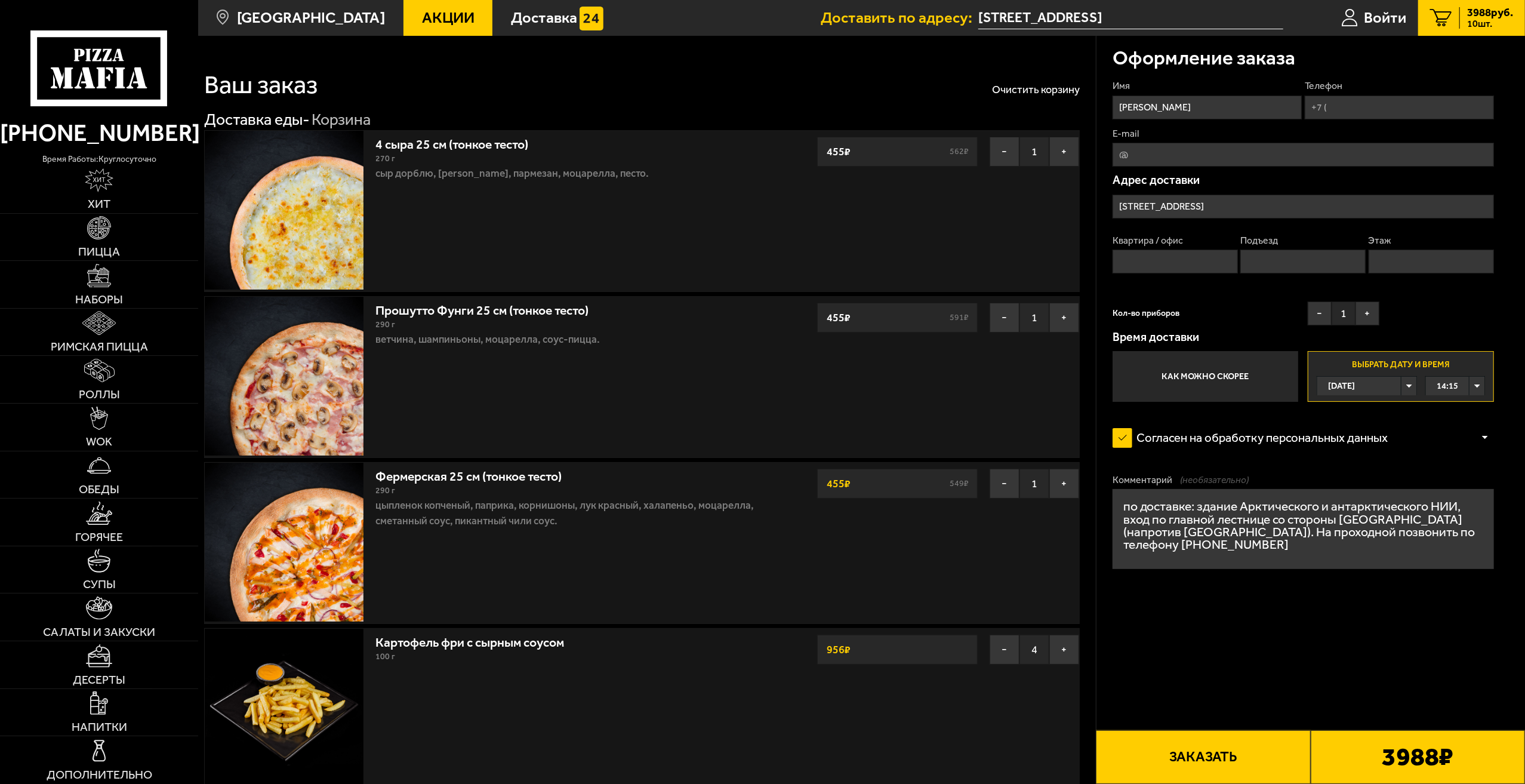
click at [1472, 386] on div "14:15" at bounding box center [1455, 386] width 59 height 18
click at [1457, 444] on span "14:45" at bounding box center [1448, 444] width 21 height 18
click at [1371, 113] on input "Телефон" at bounding box center [1400, 107] width 189 height 24
type input "[PHONE_NUMBER]"
click at [1178, 265] on input "Квартира / офис" at bounding box center [1175, 261] width 125 height 24
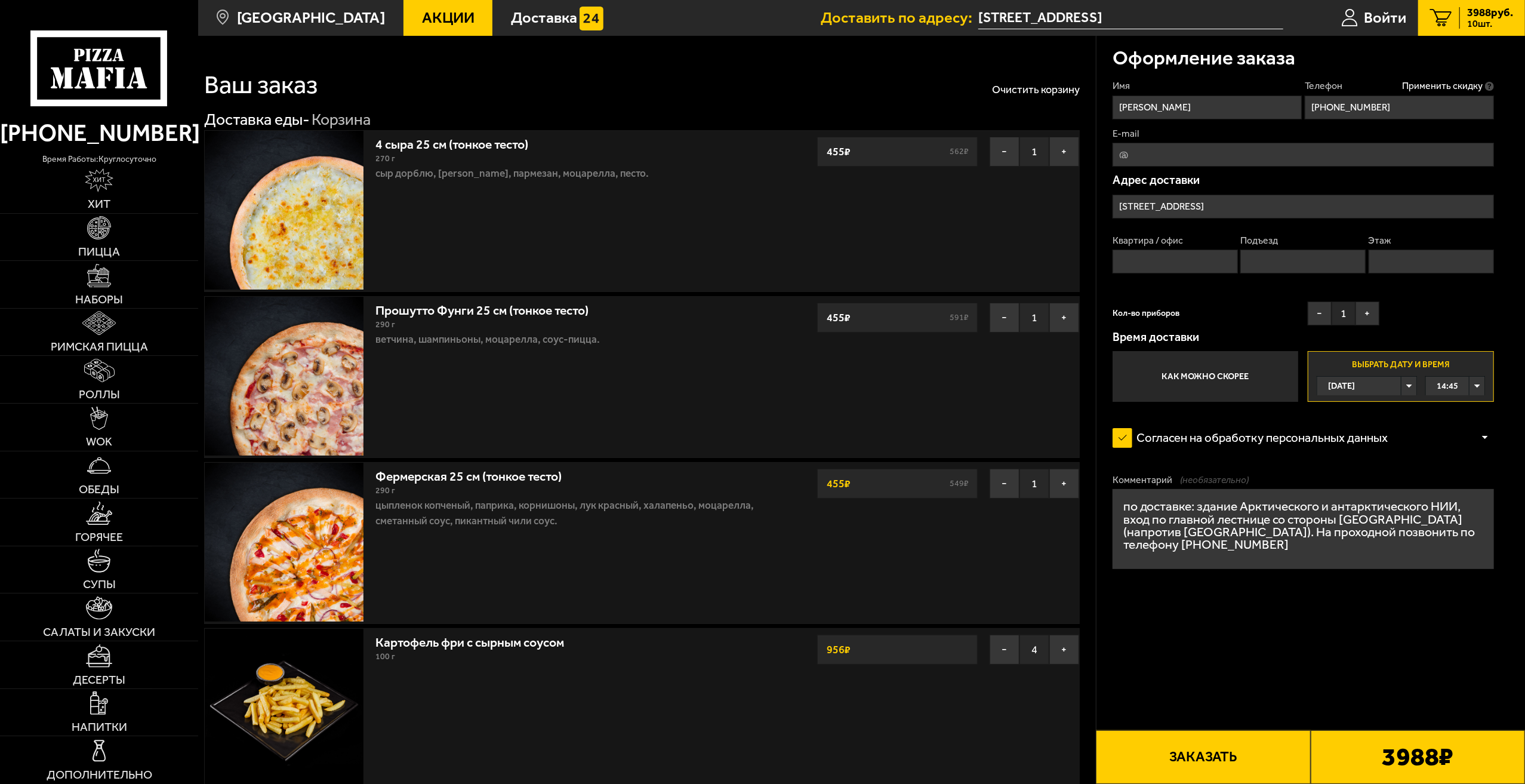
type input "0"
click at [1270, 263] on input "Подъезд" at bounding box center [1303, 261] width 125 height 24
type input "0"
click at [1381, 263] on input "Этаж" at bounding box center [1431, 261] width 125 height 24
type input "0"
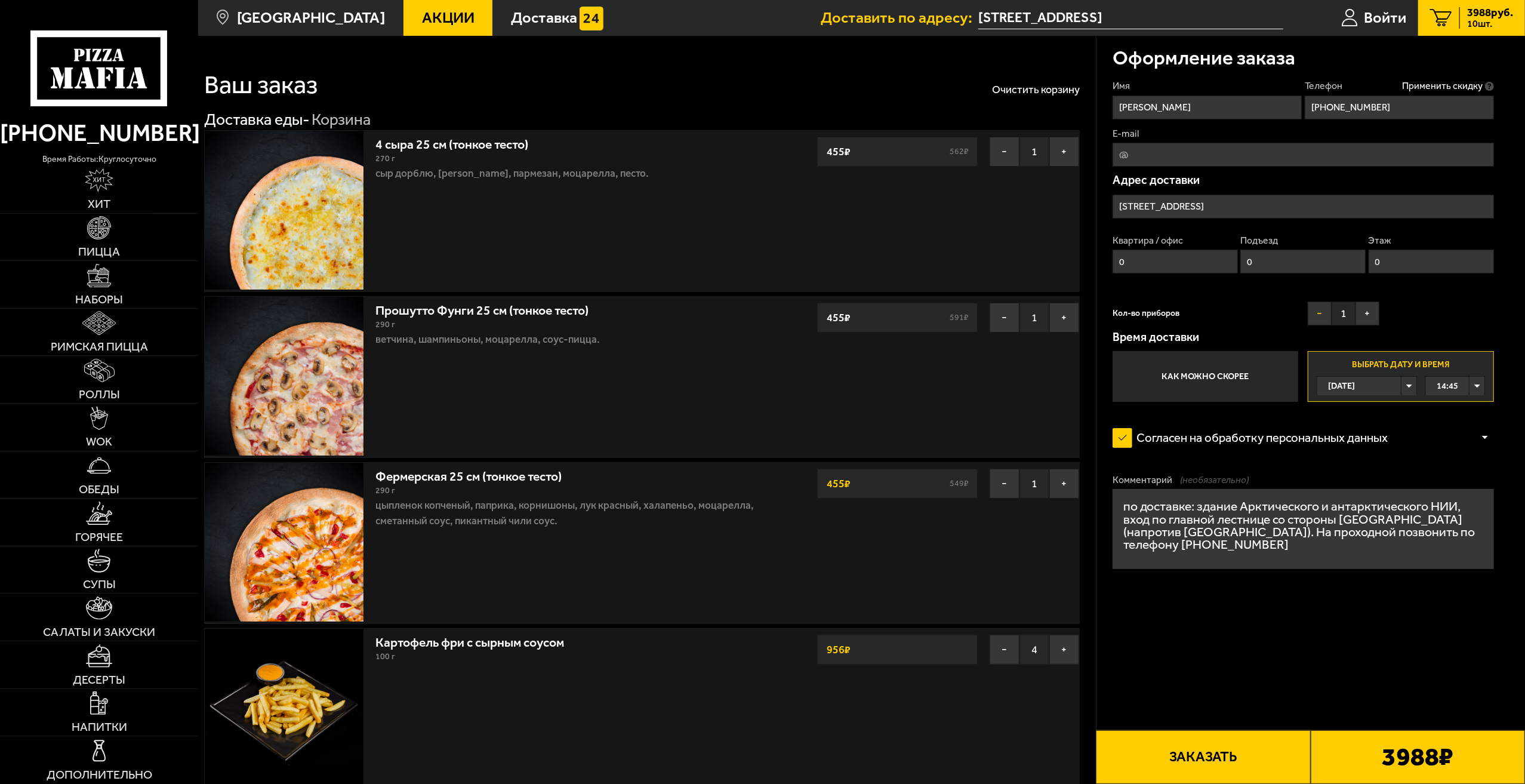
click at [1321, 316] on button "−" at bounding box center [1320, 313] width 24 height 24
click at [1194, 754] on button "Заказать" at bounding box center [1203, 756] width 214 height 54
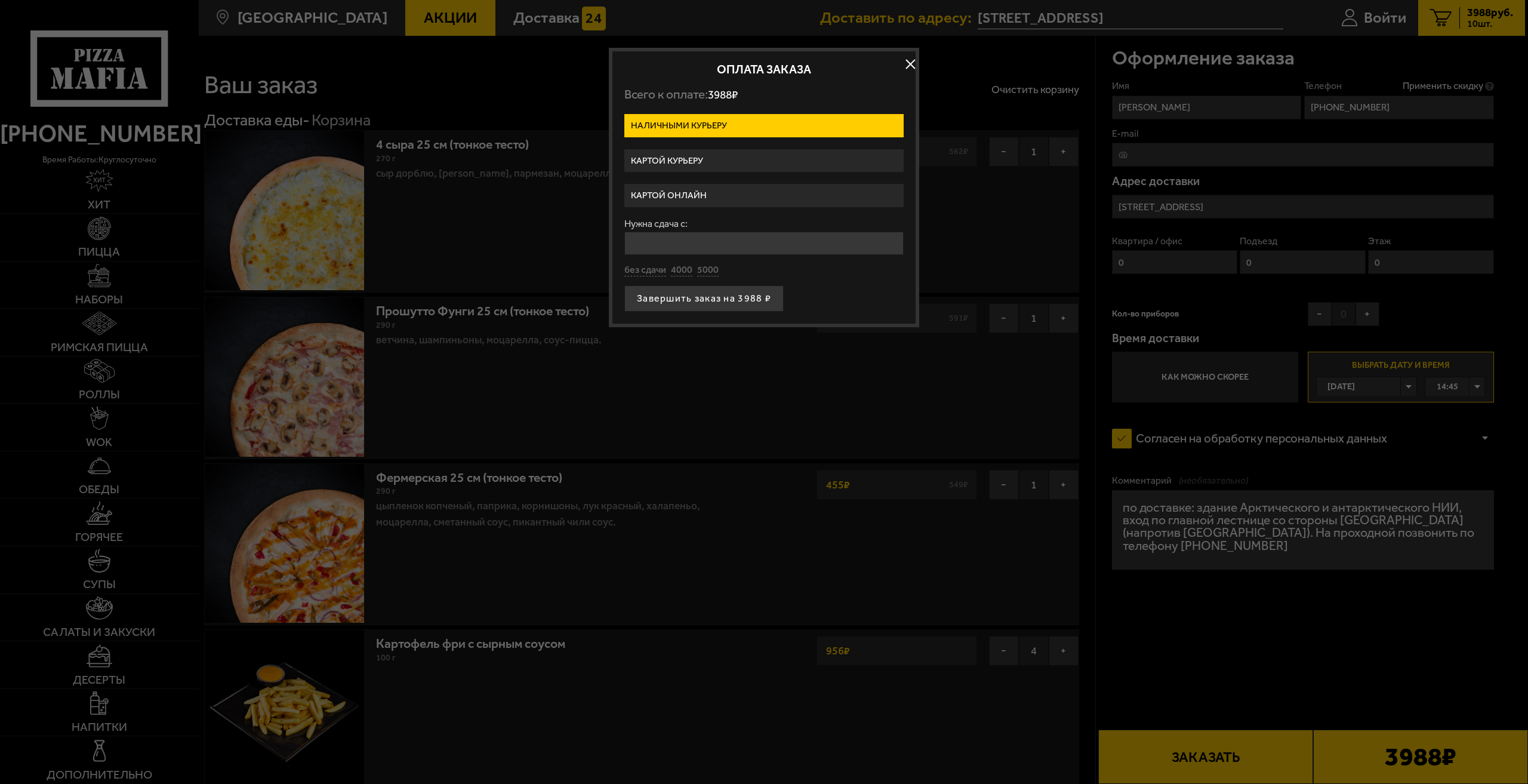
click at [680, 159] on label "Картой курьеру" at bounding box center [764, 161] width 279 height 23
click at [0, 0] on input "Картой курьеру" at bounding box center [0, 0] width 0 height 0
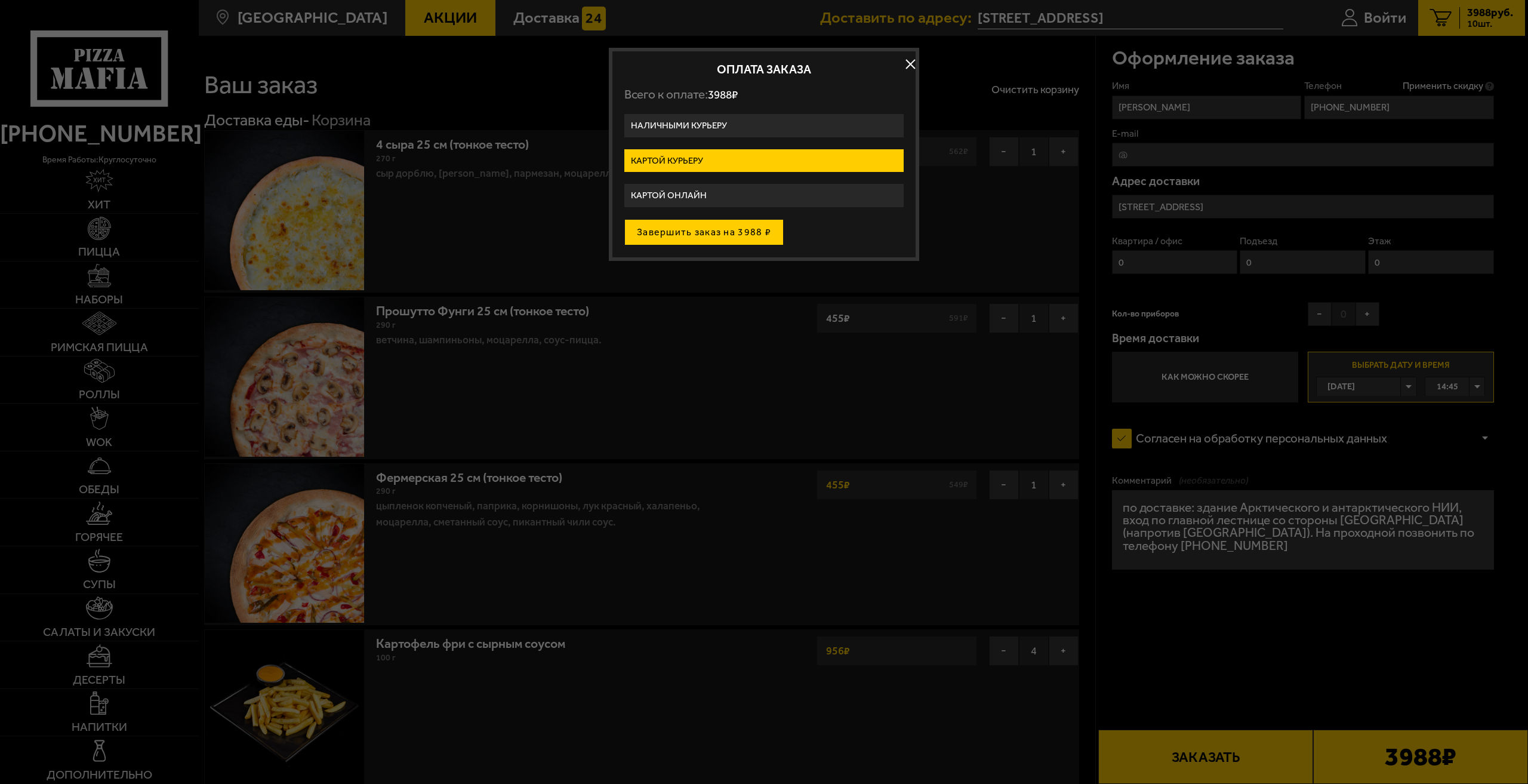
click at [702, 230] on button "Завершить заказ на 3988 ₽" at bounding box center [703, 232] width 159 height 26
